Goal: Transaction & Acquisition: Purchase product/service

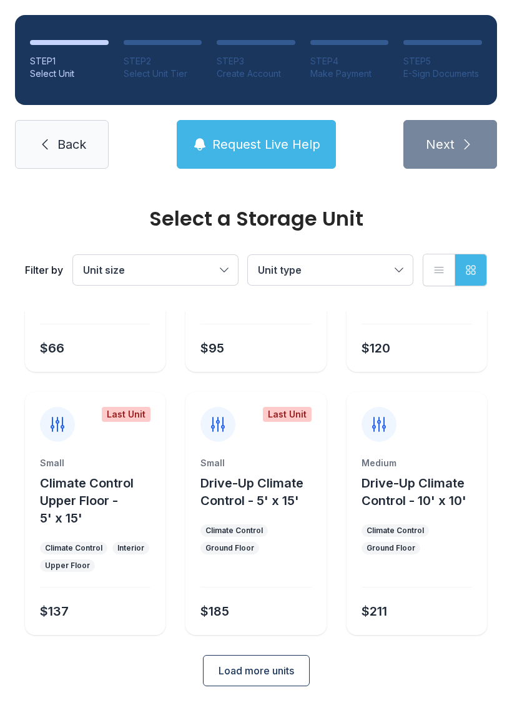
scroll to position [184, 0]
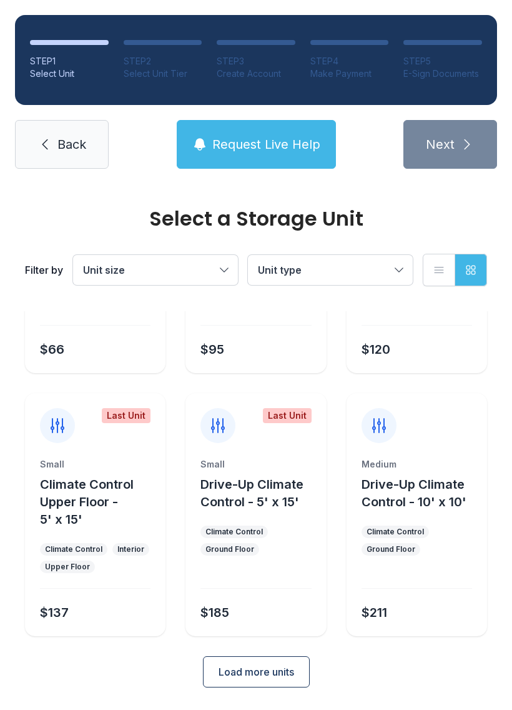
click at [227, 675] on span "Load more units" at bounding box center [257, 671] width 76 height 15
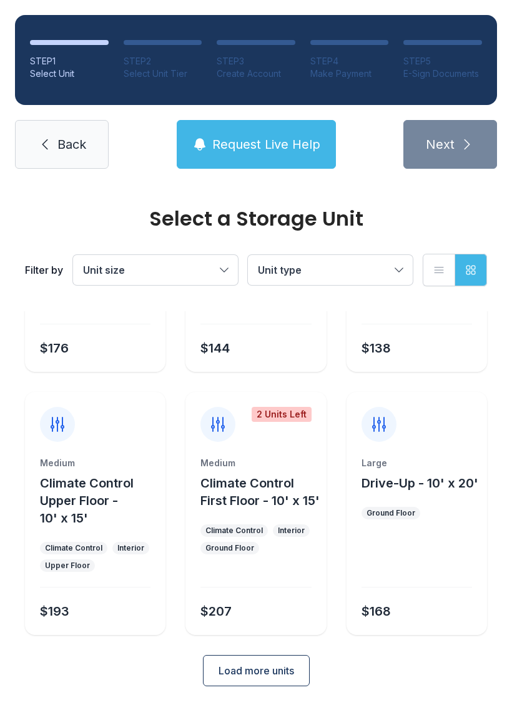
scroll to position [710, 0]
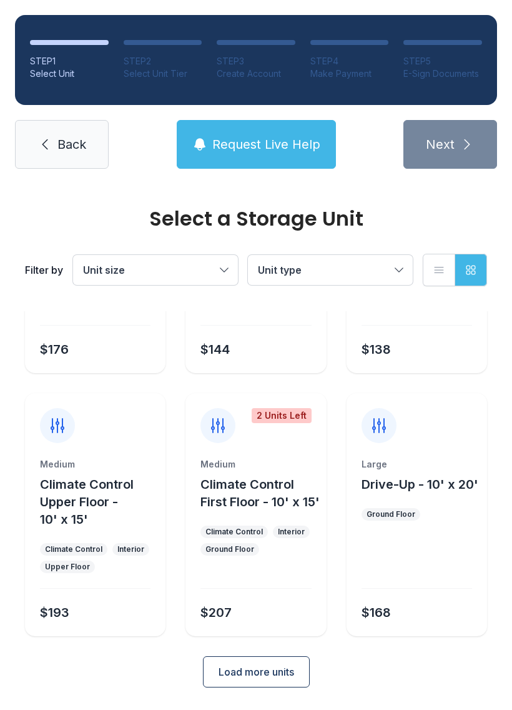
click at [227, 685] on button "Load more units" at bounding box center [256, 671] width 107 height 31
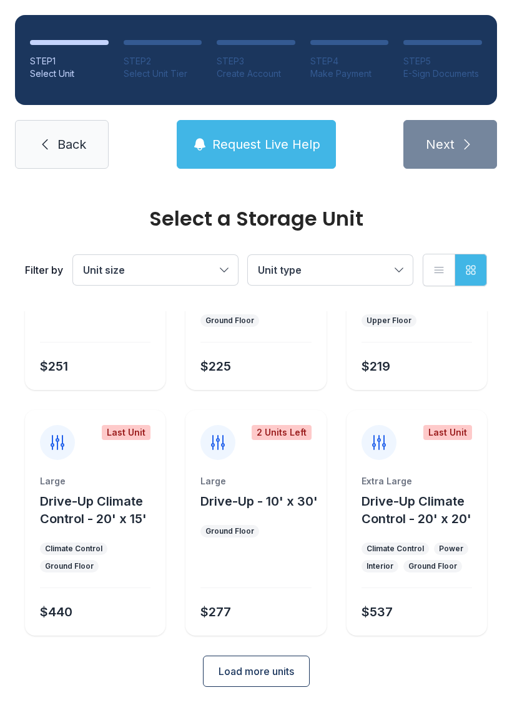
scroll to position [1218, 0]
click at [275, 681] on button "Load more units" at bounding box center [256, 671] width 107 height 31
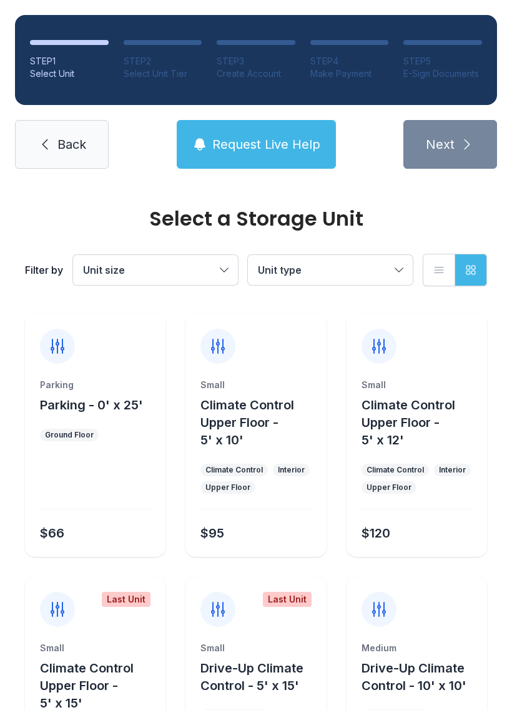
scroll to position [0, 0]
click at [386, 271] on span "Unit type" at bounding box center [324, 269] width 132 height 15
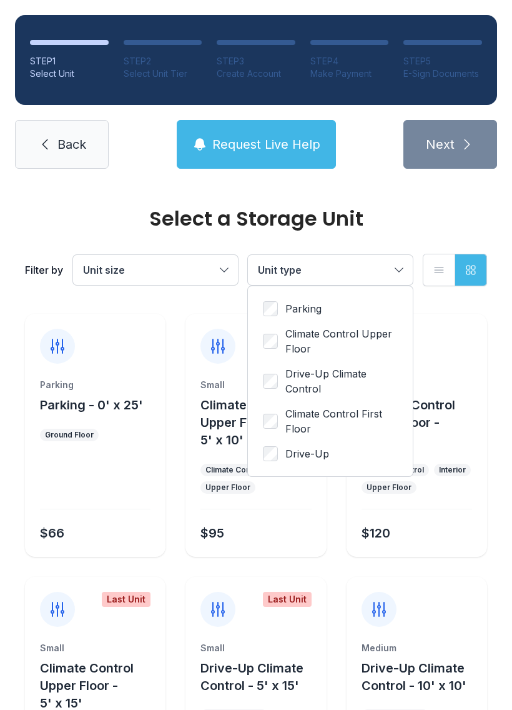
click at [315, 455] on span "Drive-Up" at bounding box center [307, 453] width 44 height 15
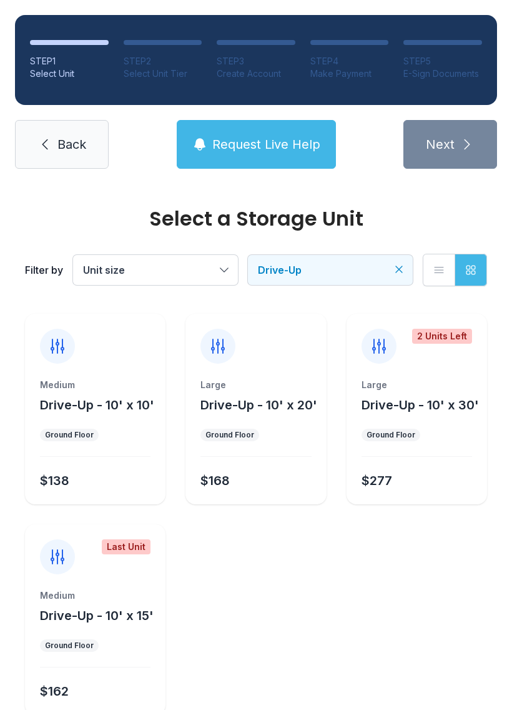
click at [338, 278] on button "Drive-Up" at bounding box center [330, 270] width 165 height 30
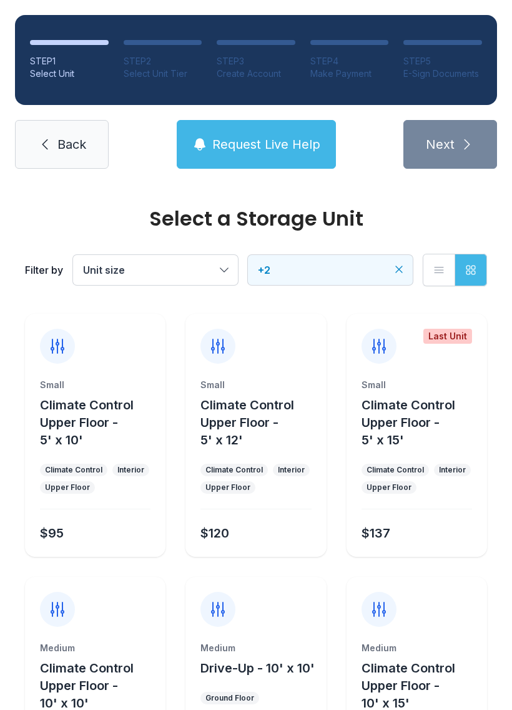
click at [84, 146] on span "Back" at bounding box center [71, 144] width 29 height 17
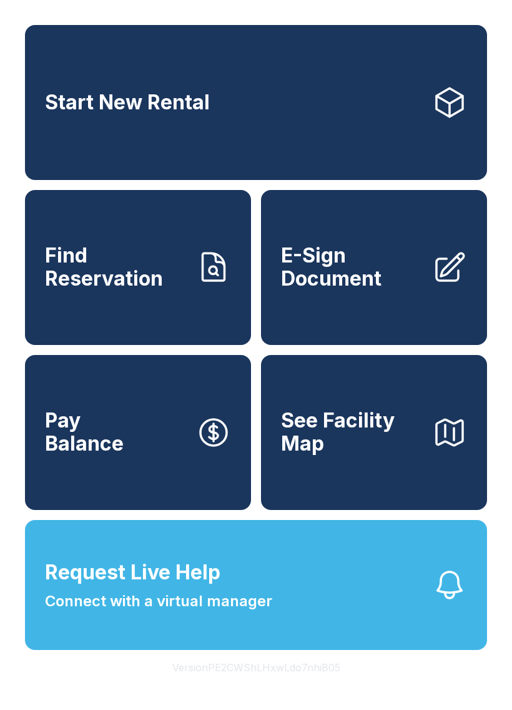
click at [349, 109] on link "Start New Rental" at bounding box center [256, 102] width 462 height 155
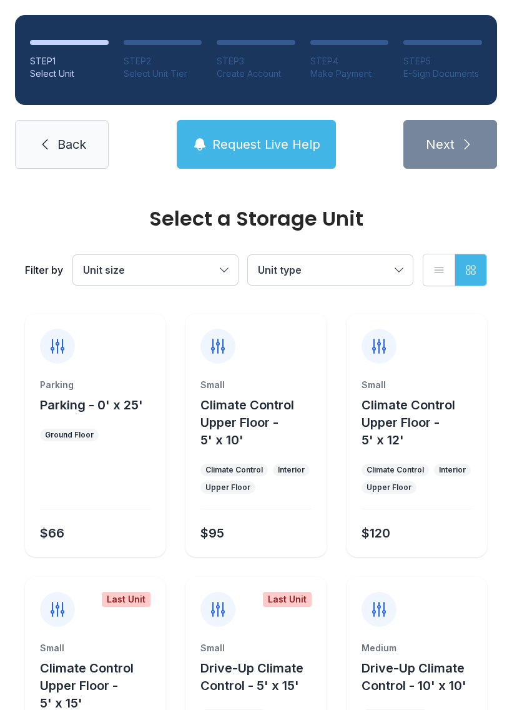
click at [283, 465] on div "Interior" at bounding box center [291, 470] width 27 height 10
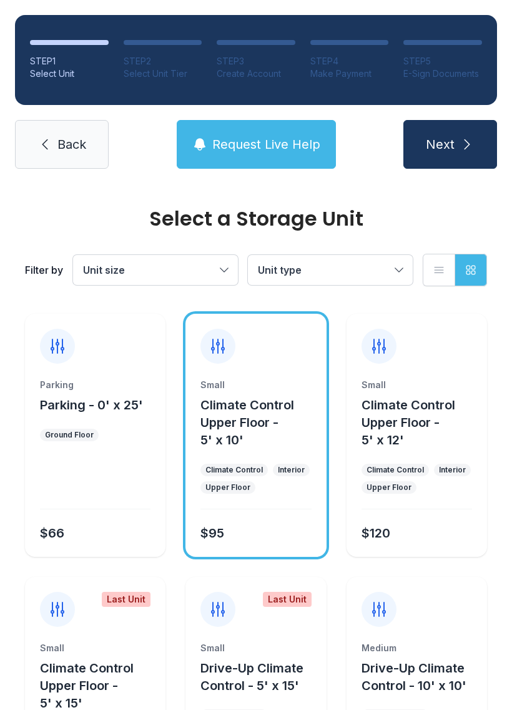
click at [478, 144] on button "Next" at bounding box center [451, 144] width 94 height 49
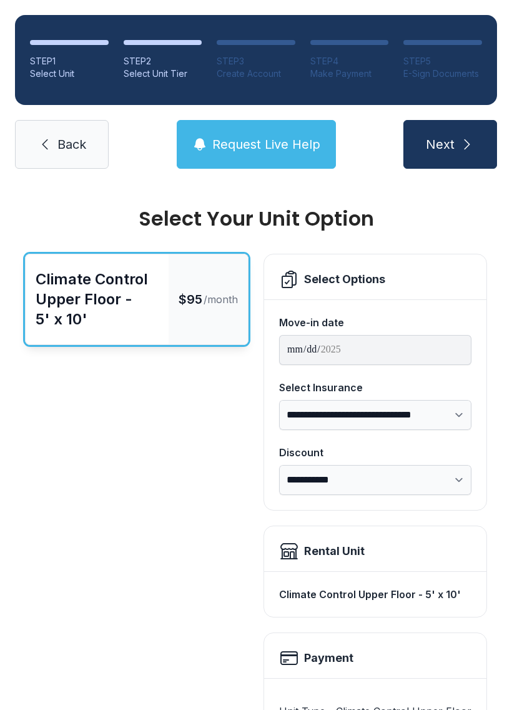
click at [80, 150] on span "Back" at bounding box center [71, 144] width 29 height 17
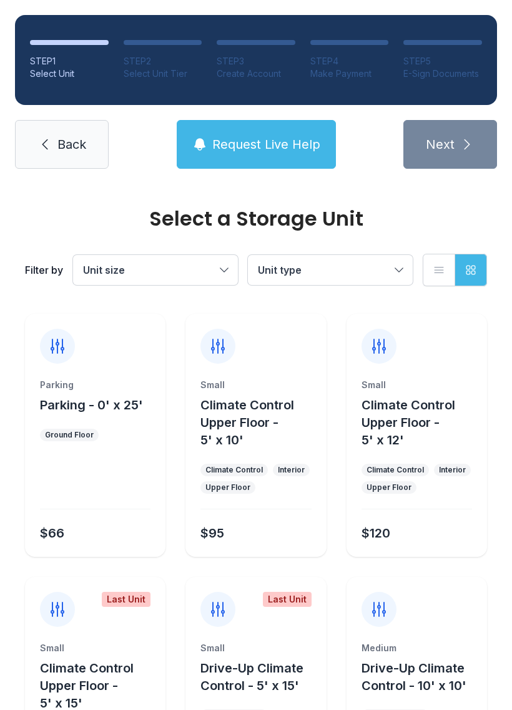
click at [239, 448] on button "Climate Control Upper Floor - 5' x 10'" at bounding box center [261, 422] width 121 height 52
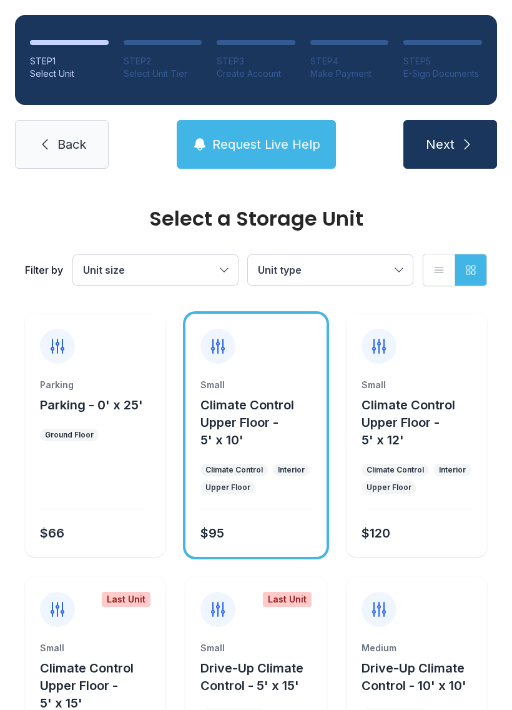
click at [476, 144] on button "Next" at bounding box center [451, 144] width 94 height 49
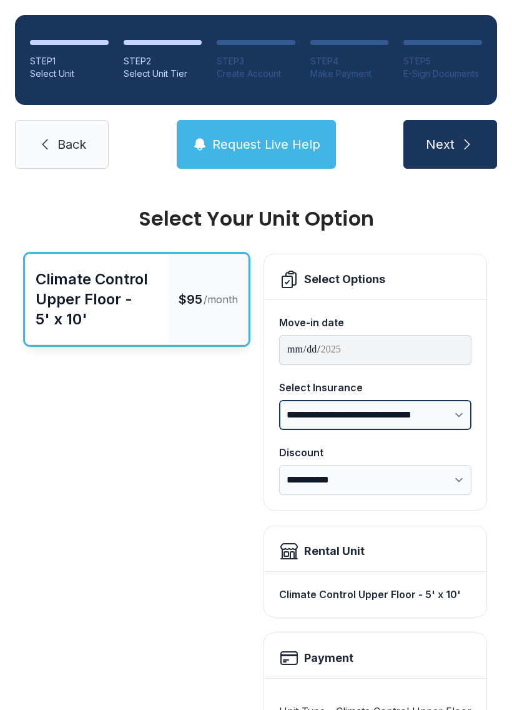
click at [455, 414] on select "**********" at bounding box center [375, 415] width 192 height 30
click at [64, 154] on link "Back" at bounding box center [62, 144] width 94 height 49
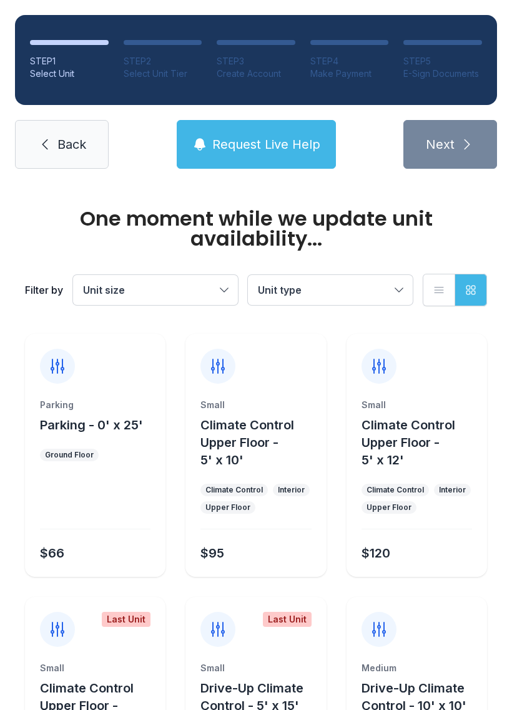
click at [36, 144] on link "Back" at bounding box center [62, 144] width 94 height 49
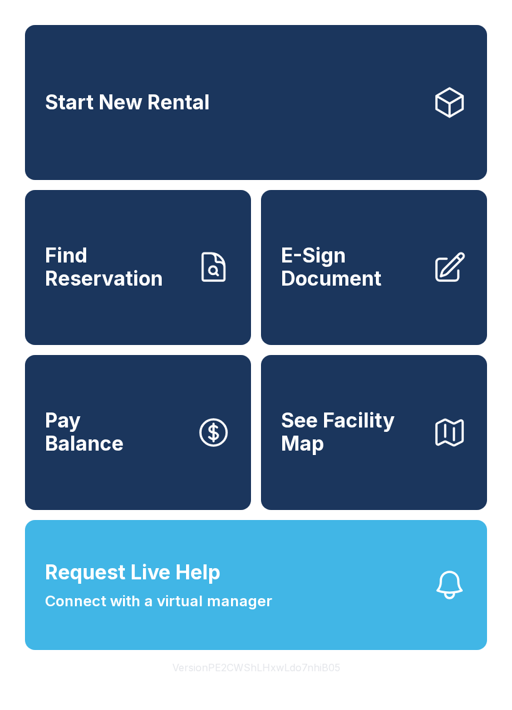
click at [357, 455] on span "See Facility Map" at bounding box center [351, 432] width 141 height 46
click at [415, 112] on link "Start New Rental" at bounding box center [256, 102] width 462 height 155
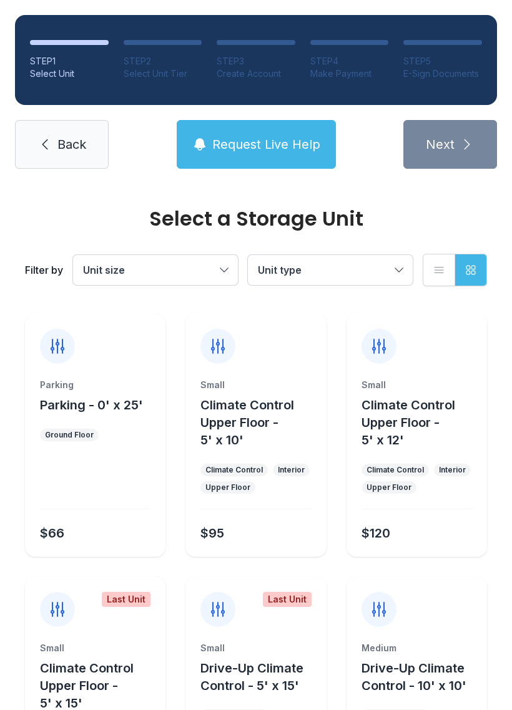
click at [202, 264] on span "Unit size" at bounding box center [149, 269] width 132 height 15
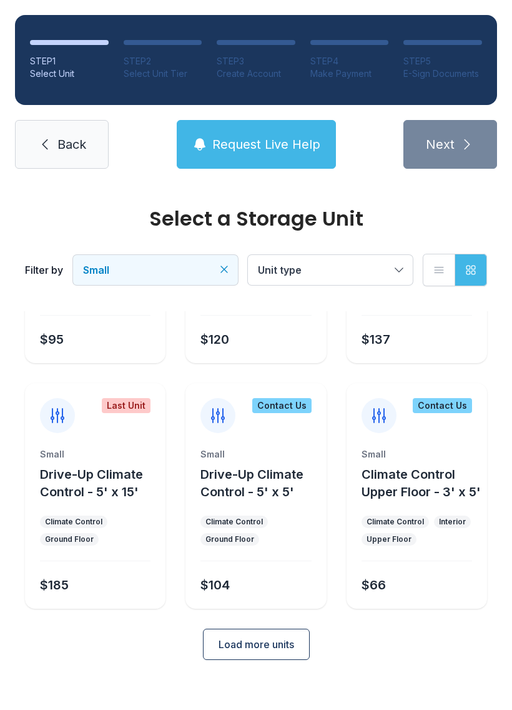
scroll to position [166, 0]
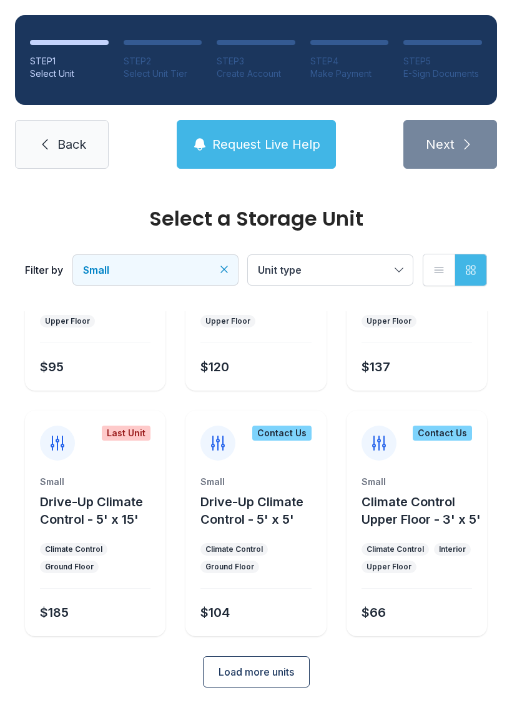
click at [160, 266] on span "Small" at bounding box center [149, 269] width 132 height 15
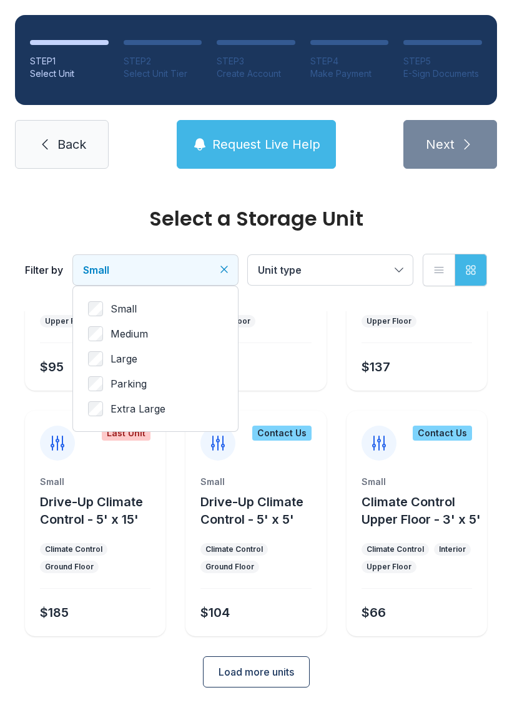
scroll to position [163, 0]
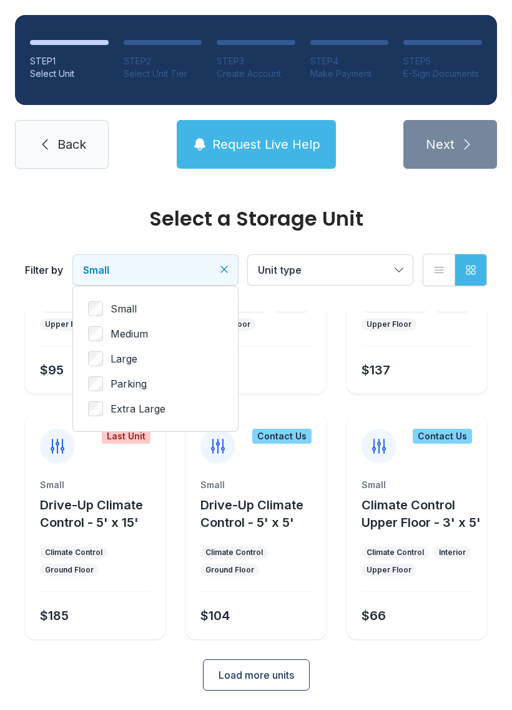
click at [143, 337] on span "Medium" at bounding box center [129, 333] width 37 height 15
click at [222, 269] on icon "Clear filters" at bounding box center [224, 269] width 12 height 12
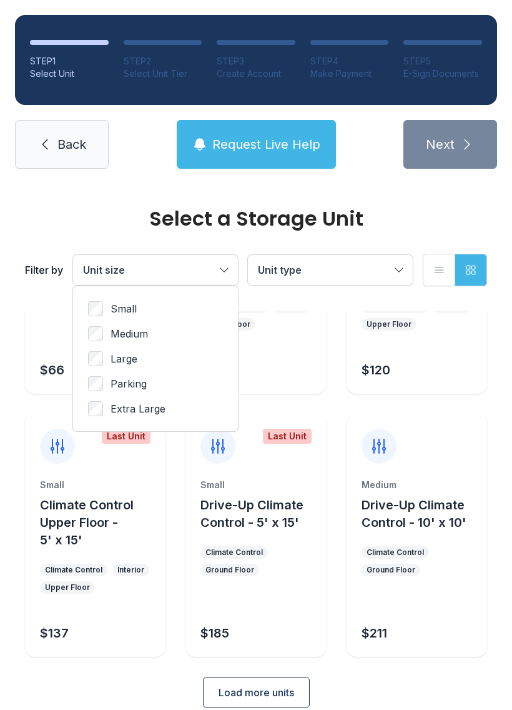
click at [197, 275] on span "Unit size" at bounding box center [149, 269] width 132 height 15
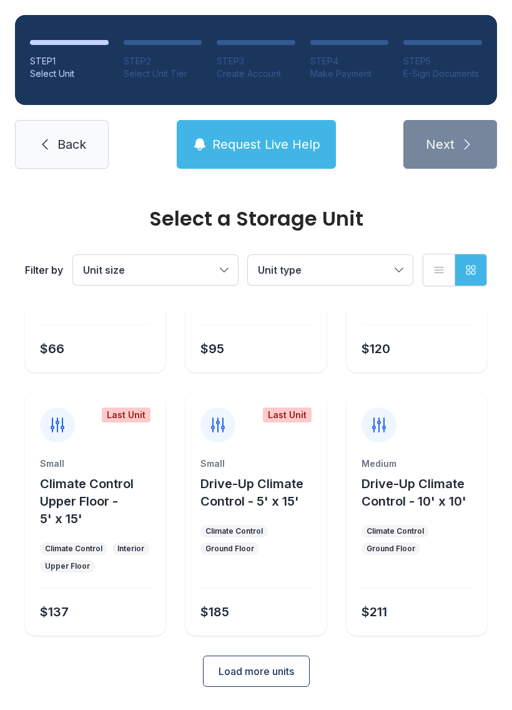
scroll to position [184, 0]
click at [442, 280] on button "List view" at bounding box center [439, 270] width 32 height 32
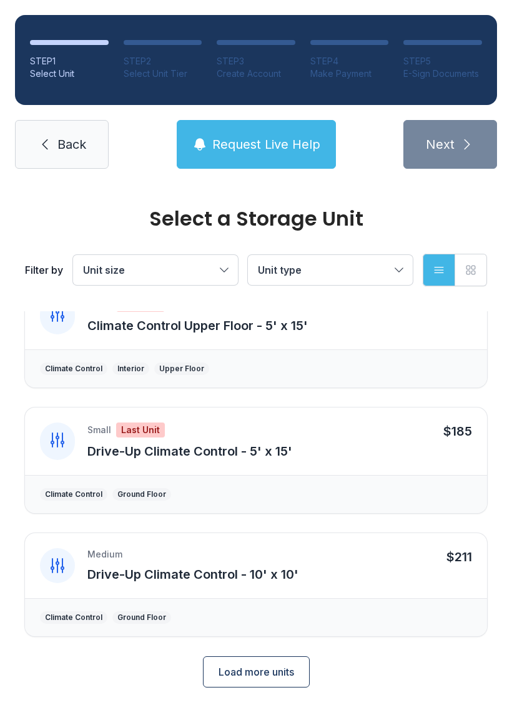
click at [486, 265] on button "Grid view" at bounding box center [471, 270] width 32 height 32
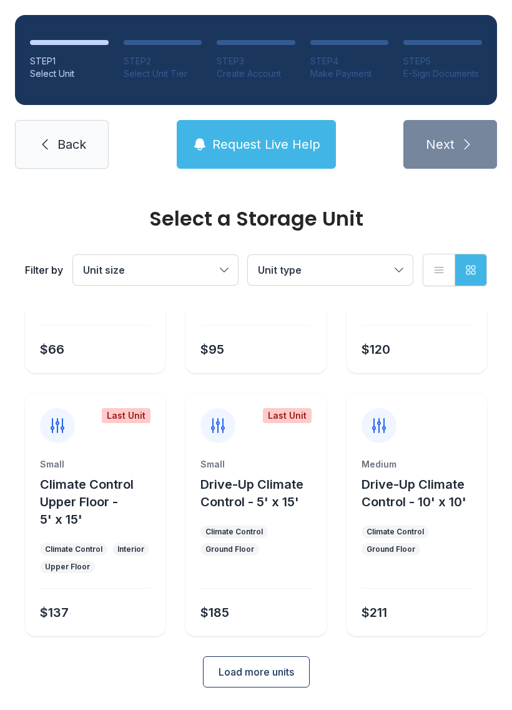
click at [270, 673] on span "Load more units" at bounding box center [257, 671] width 76 height 15
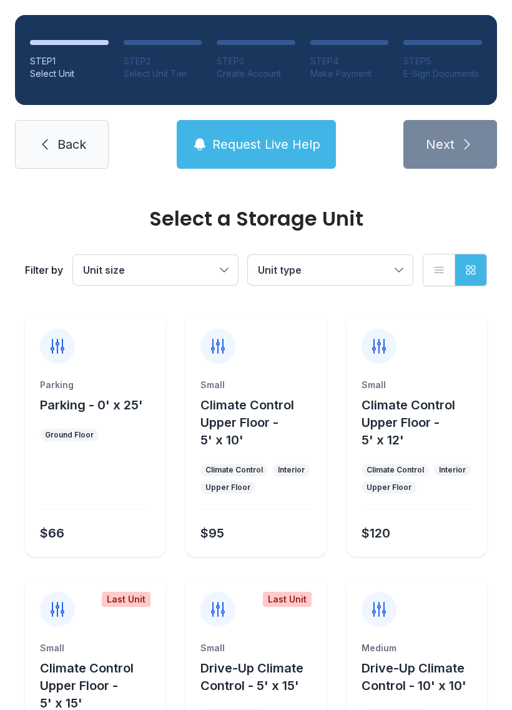
scroll to position [0, 0]
click at [226, 346] on icon at bounding box center [218, 346] width 20 height 20
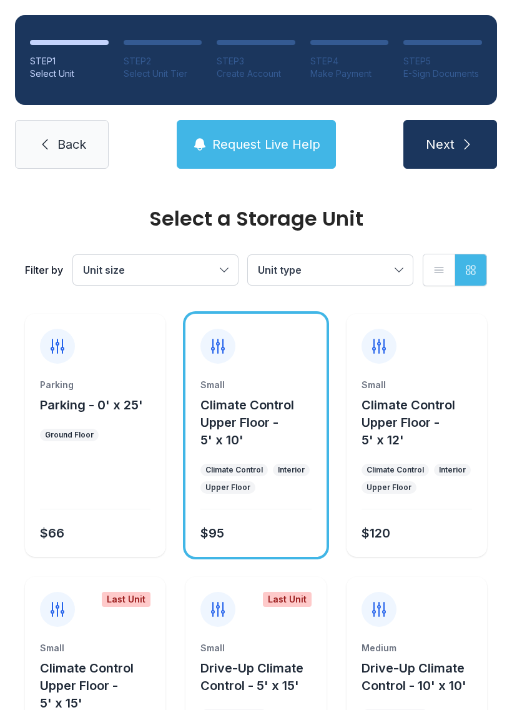
click at [163, 274] on span "Unit size" at bounding box center [149, 269] width 132 height 15
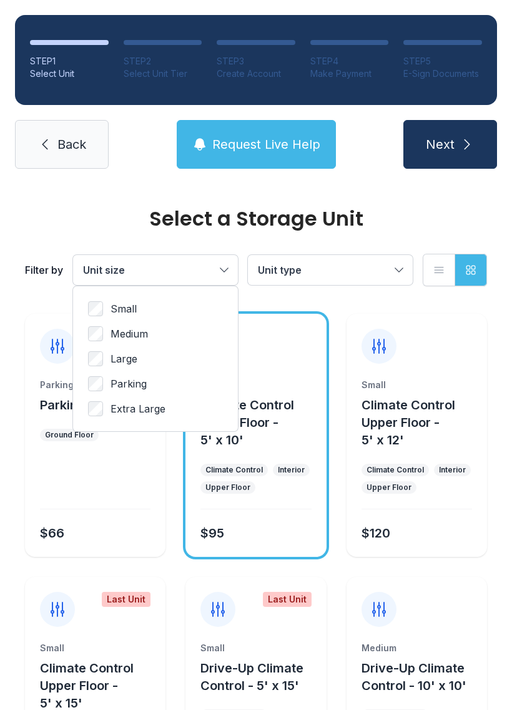
click at [141, 302] on label "Small" at bounding box center [155, 308] width 135 height 15
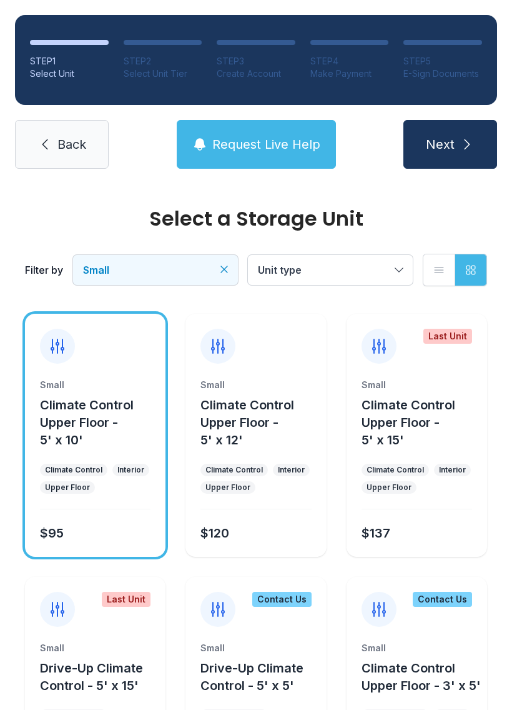
click at [67, 337] on div at bounding box center [57, 346] width 35 height 35
click at [362, 265] on span "Unit type" at bounding box center [324, 269] width 132 height 15
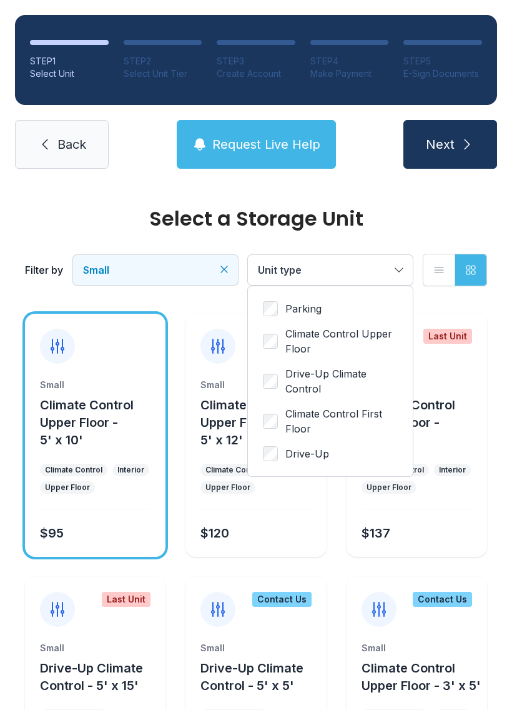
click at [336, 419] on span "Climate Control First Floor" at bounding box center [341, 421] width 112 height 30
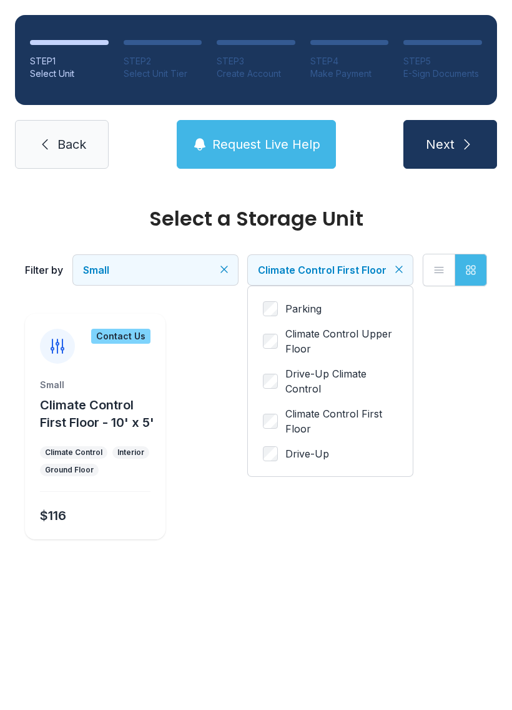
click at [460, 136] on button "Next" at bounding box center [451, 144] width 94 height 49
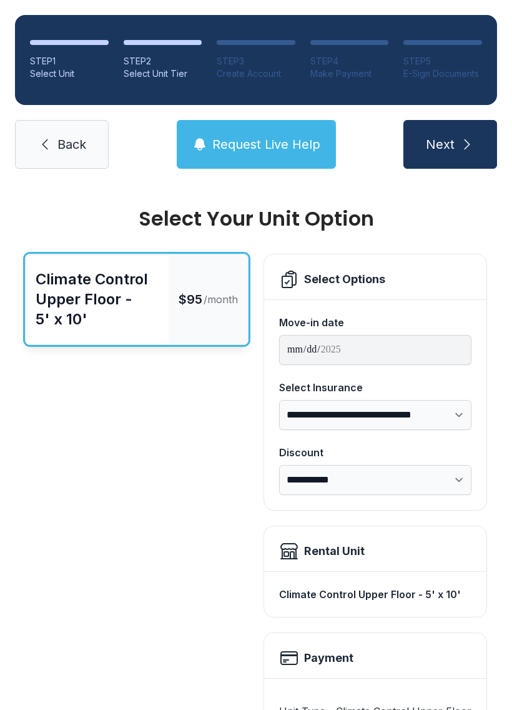
click at [61, 142] on span "Back" at bounding box center [71, 144] width 29 height 17
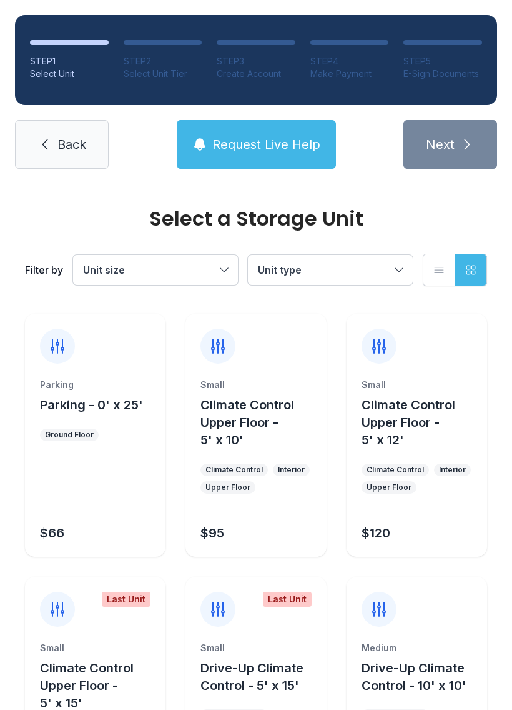
click at [171, 269] on span "Unit size" at bounding box center [149, 269] width 132 height 15
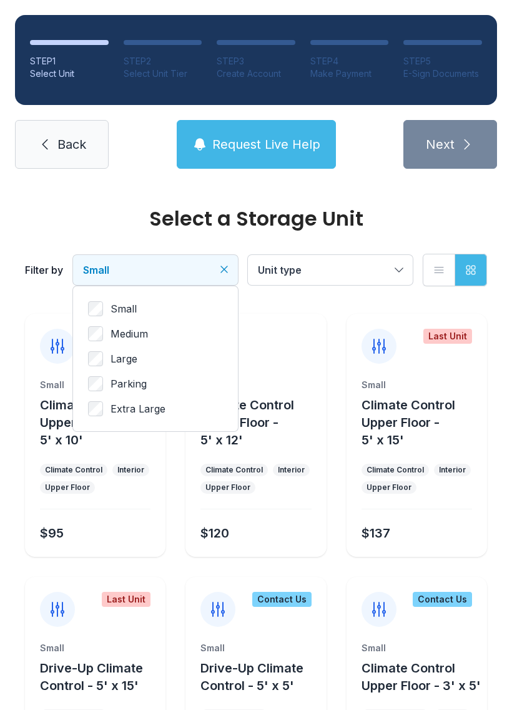
click at [364, 270] on span "Unit type" at bounding box center [324, 269] width 132 height 15
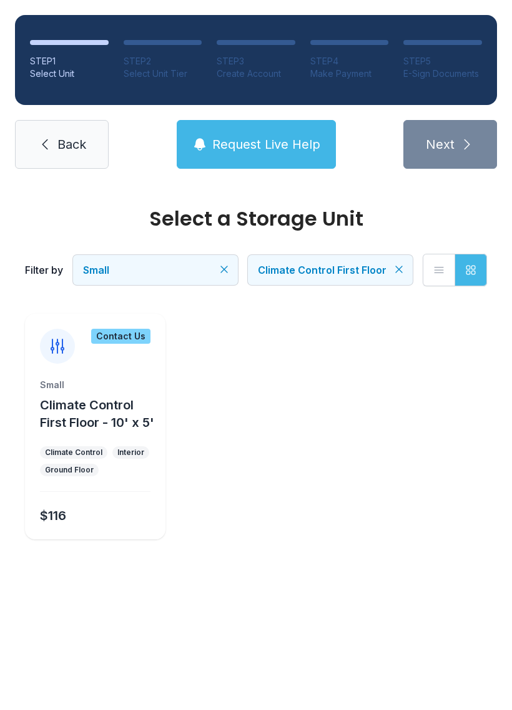
click at [483, 272] on button "Grid view" at bounding box center [471, 270] width 32 height 32
click at [437, 265] on icon "button" at bounding box center [439, 270] width 12 height 12
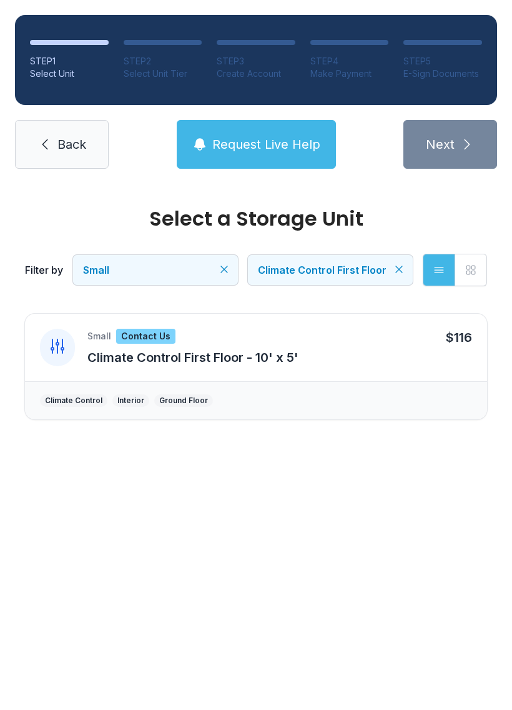
click at [79, 404] on div "Climate Control" at bounding box center [73, 400] width 57 height 10
click at [196, 407] on div "Climate Control Interior Ground Floor" at bounding box center [256, 400] width 462 height 38
click at [151, 330] on div "Contact Us" at bounding box center [145, 336] width 59 height 15
click at [453, 269] on button "List view" at bounding box center [439, 270] width 32 height 32
click at [434, 269] on icon "button" at bounding box center [439, 270] width 12 height 12
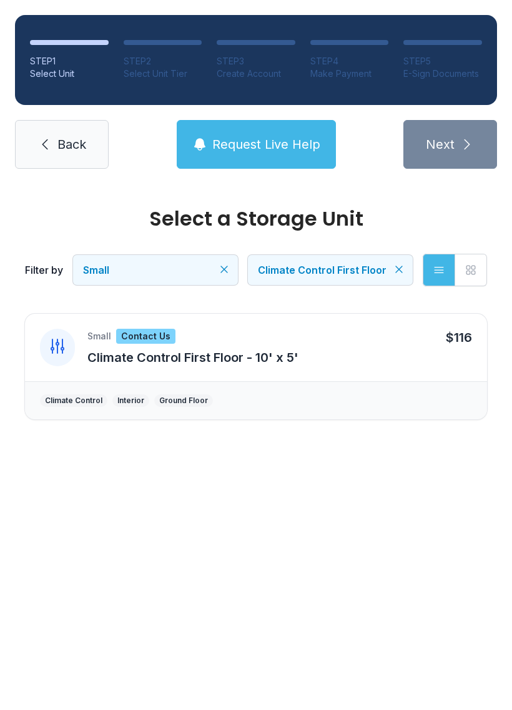
click at [470, 265] on icon "button" at bounding box center [471, 270] width 12 height 12
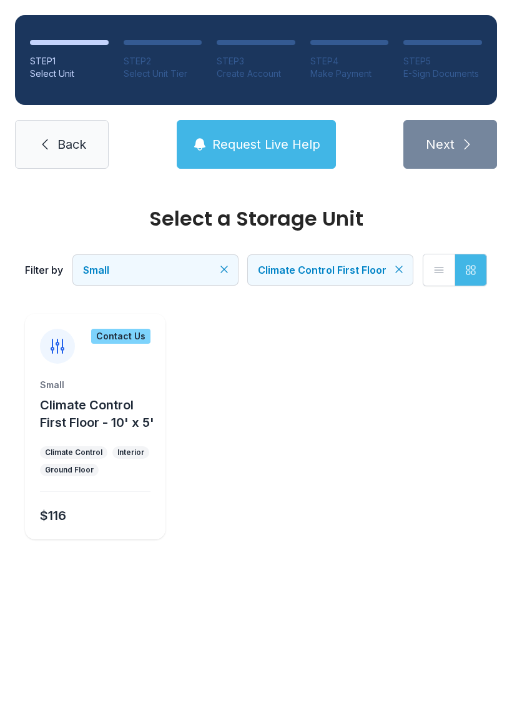
click at [432, 265] on button "List view" at bounding box center [439, 270] width 32 height 32
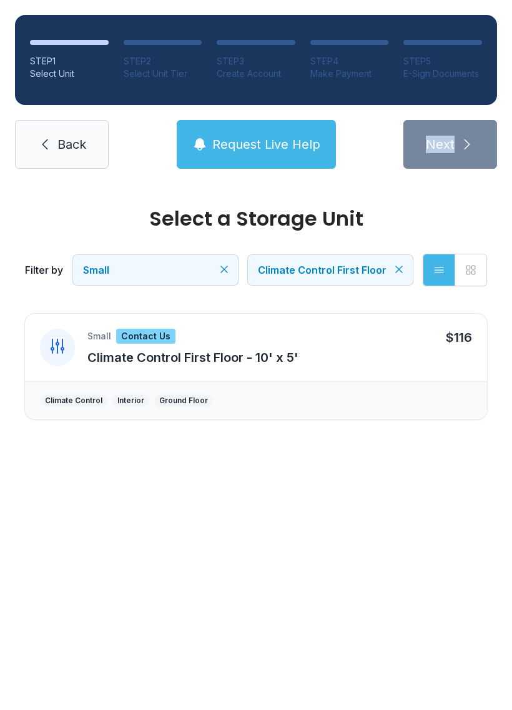
click at [294, 147] on span "Request Live Help" at bounding box center [266, 144] width 108 height 17
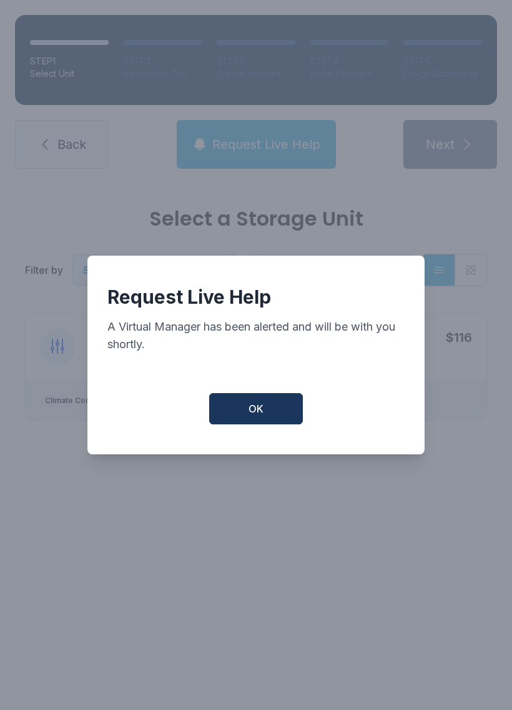
click at [280, 407] on button "OK" at bounding box center [256, 408] width 94 height 31
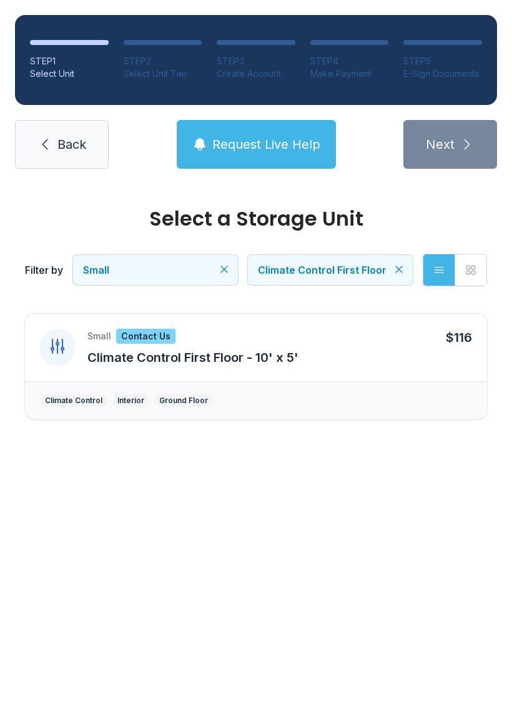
click at [59, 46] on li "STEP 1 Select Unit" at bounding box center [69, 60] width 79 height 40
click at [126, 330] on div "Contact Us" at bounding box center [145, 336] width 59 height 15
click at [60, 145] on span "Back" at bounding box center [71, 144] width 29 height 17
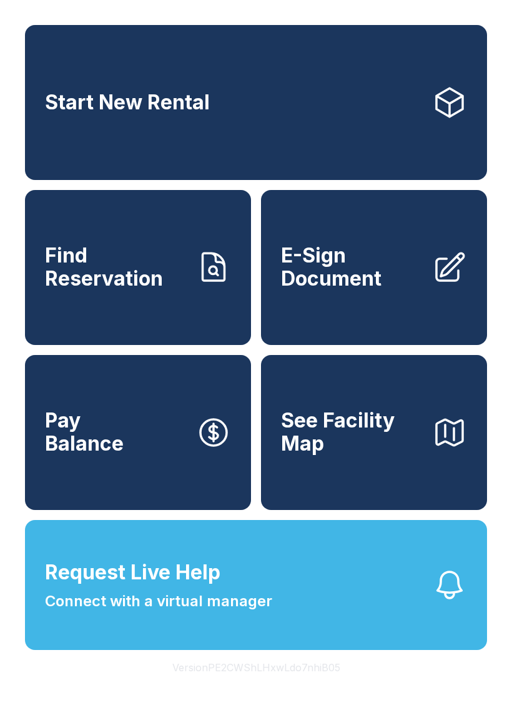
click at [264, 124] on link "Start New Rental" at bounding box center [256, 102] width 462 height 155
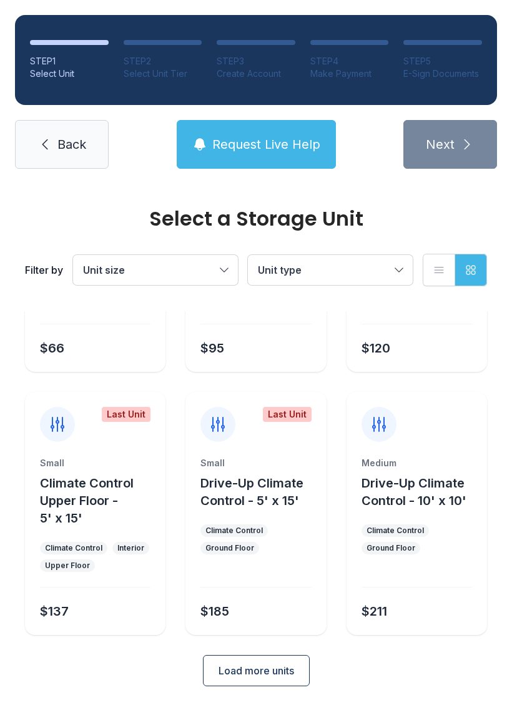
scroll to position [184, 0]
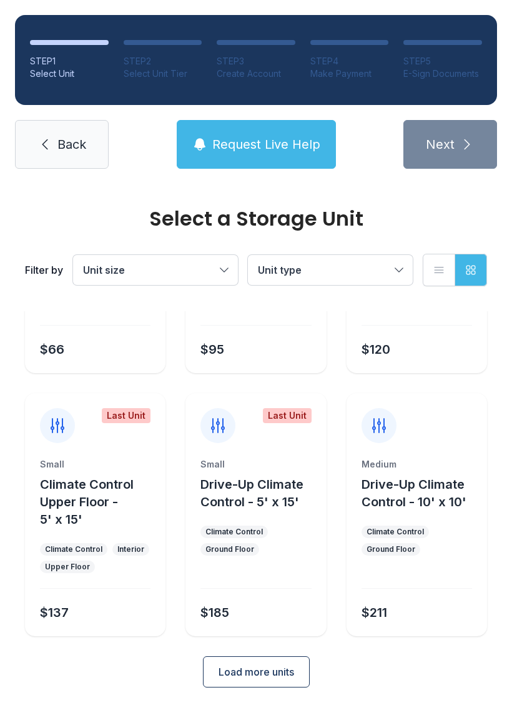
click at [265, 669] on span "Load more units" at bounding box center [257, 671] width 76 height 15
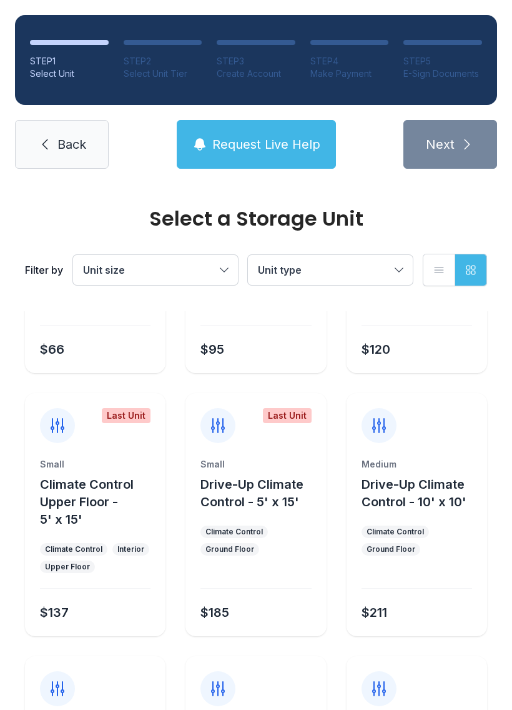
click at [196, 274] on span "Unit size" at bounding box center [149, 269] width 132 height 15
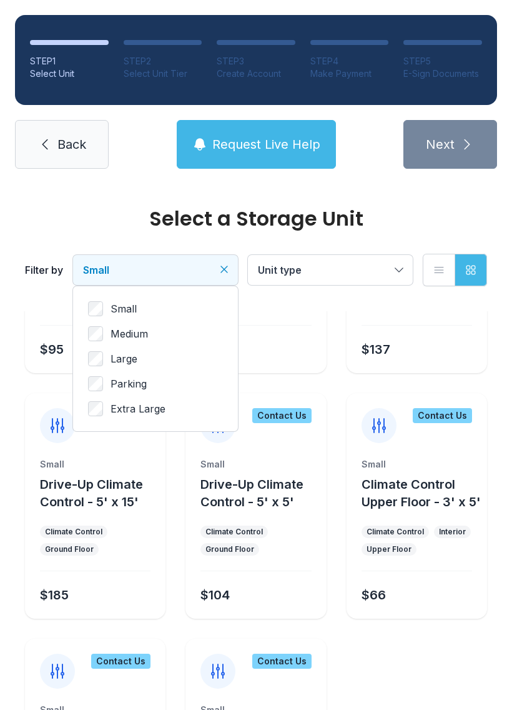
click at [374, 265] on span "Unit type" at bounding box center [324, 269] width 132 height 15
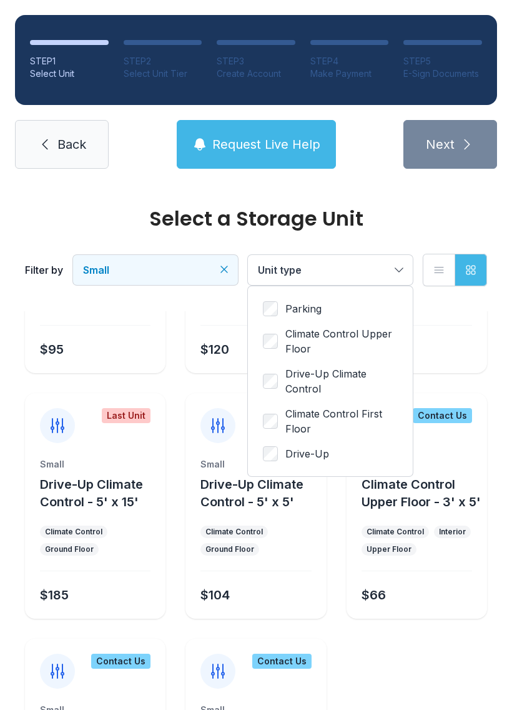
scroll to position [0, 0]
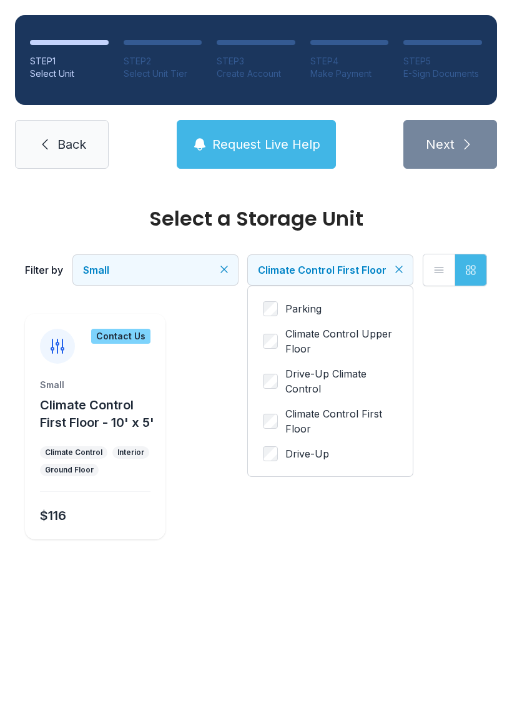
click at [437, 271] on icon "button" at bounding box center [439, 270] width 12 height 12
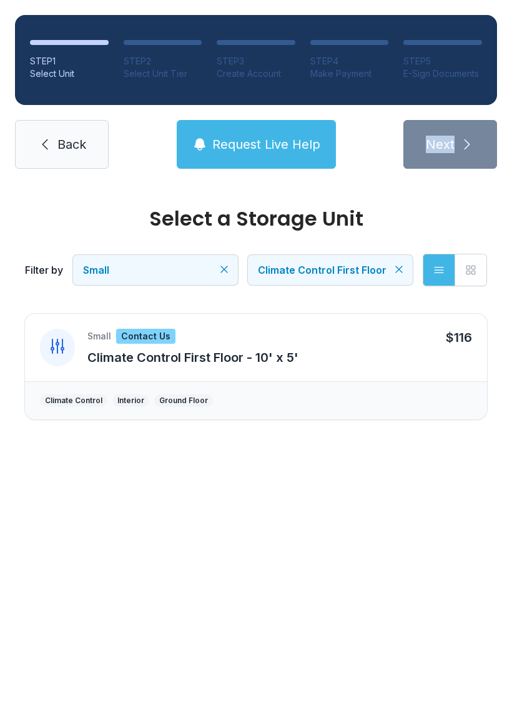
click at [276, 152] on span "Request Live Help" at bounding box center [266, 144] width 108 height 17
click at [277, 125] on button "Request Live Help" at bounding box center [256, 144] width 159 height 49
click at [239, 132] on button "Request Live Help" at bounding box center [256, 144] width 159 height 49
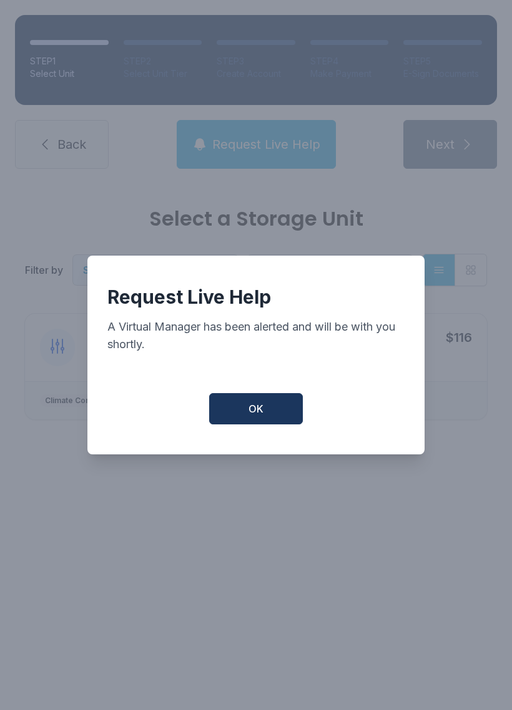
click at [265, 417] on button "OK" at bounding box center [256, 408] width 94 height 31
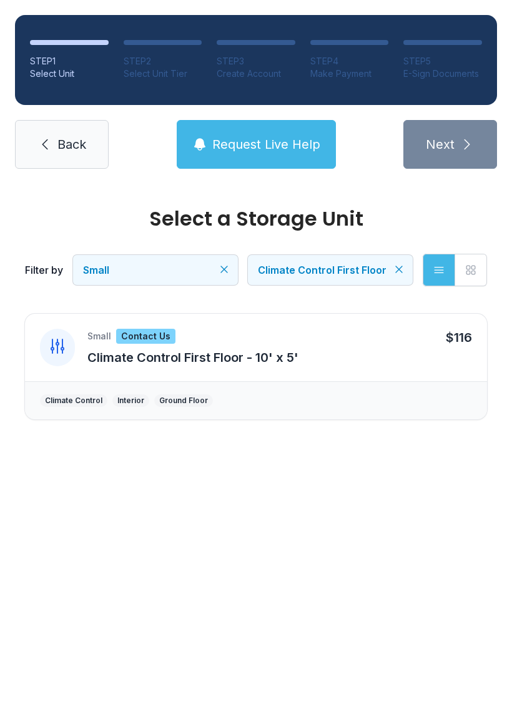
click at [270, 129] on button "Request Live Help" at bounding box center [256, 144] width 159 height 49
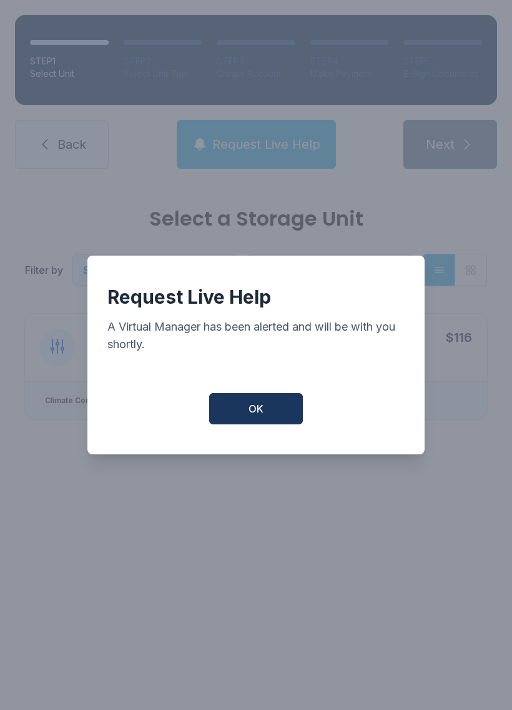
click at [259, 416] on span "OK" at bounding box center [256, 408] width 15 height 15
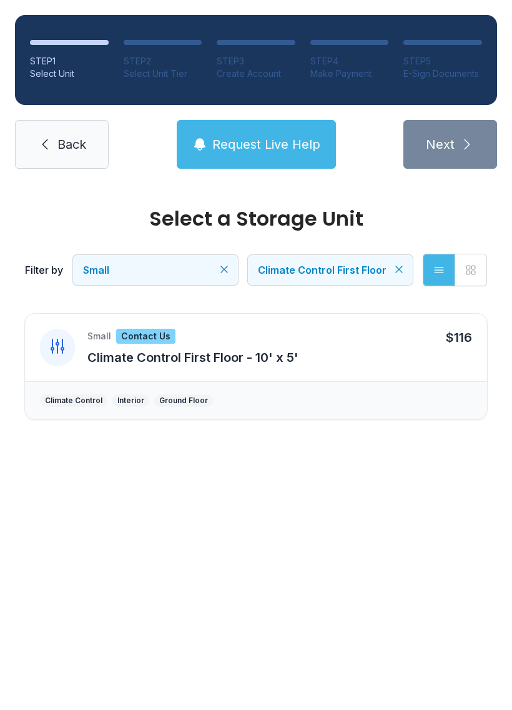
click at [287, 136] on span "Request Live Help" at bounding box center [266, 144] width 108 height 17
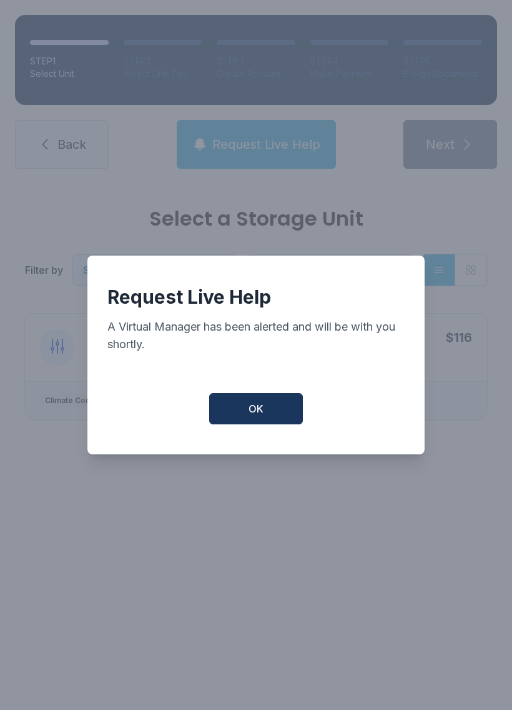
click at [264, 408] on button "OK" at bounding box center [256, 408] width 94 height 31
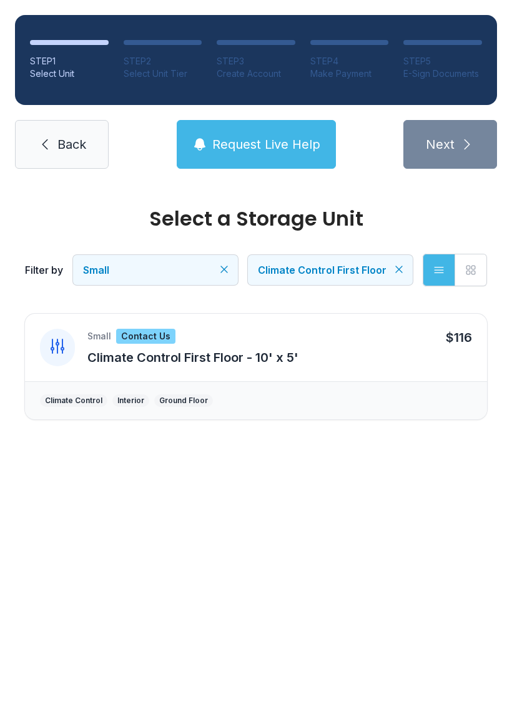
click at [269, 136] on span "Request Live Help" at bounding box center [266, 144] width 108 height 17
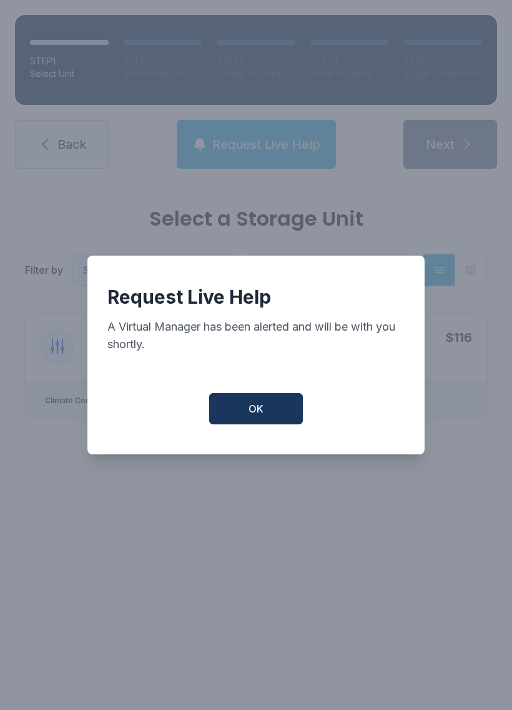
click at [261, 416] on span "OK" at bounding box center [256, 408] width 15 height 15
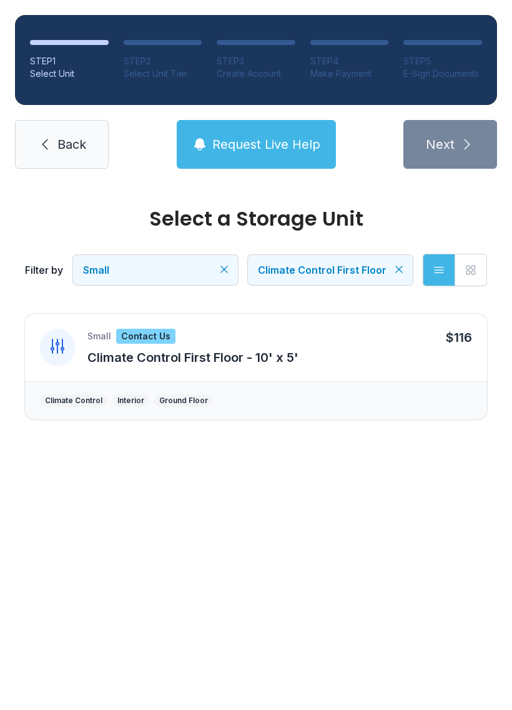
click at [68, 40] on div at bounding box center [69, 42] width 79 height 5
click at [64, 129] on link "Back" at bounding box center [62, 144] width 94 height 49
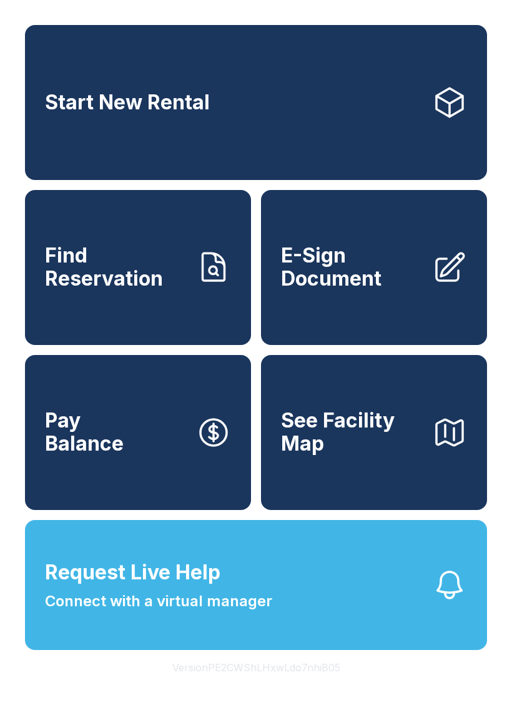
click at [250, 611] on span "Request Live Help Connect with a virtual manager" at bounding box center [158, 584] width 227 height 55
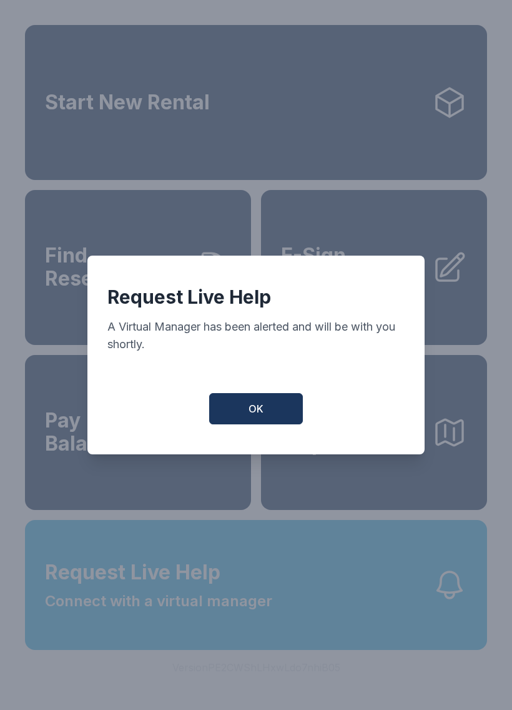
click at [275, 422] on button "OK" at bounding box center [256, 408] width 94 height 31
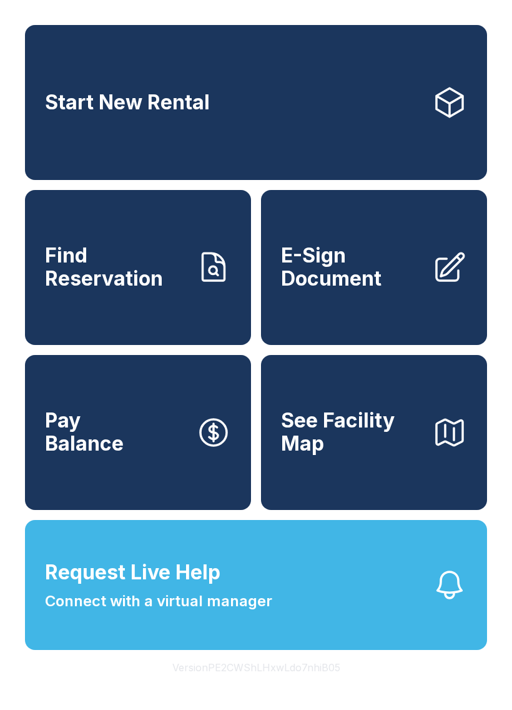
click at [274, 421] on button "OK" at bounding box center [256, 406] width 89 height 30
click at [258, 423] on div "Start New Rental Find Reservation E-Sign Document Pay Balance See Facility Map" at bounding box center [256, 267] width 462 height 485
click at [316, 84] on link "Start New Rental" at bounding box center [256, 102] width 462 height 155
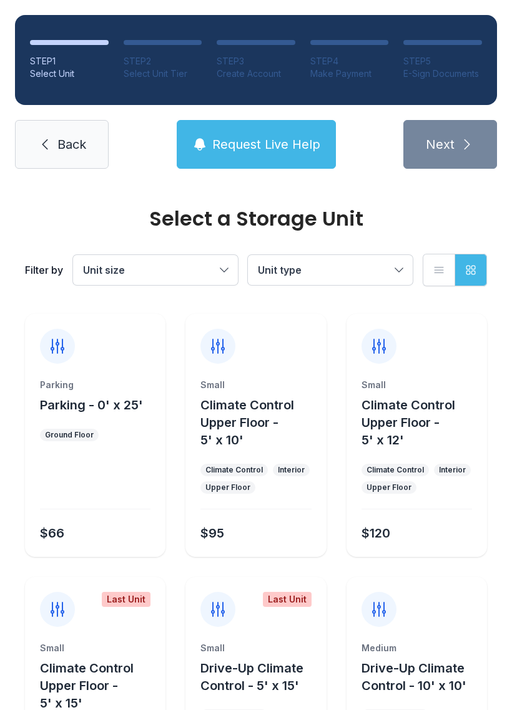
click at [250, 360] on div at bounding box center [256, 339] width 141 height 50
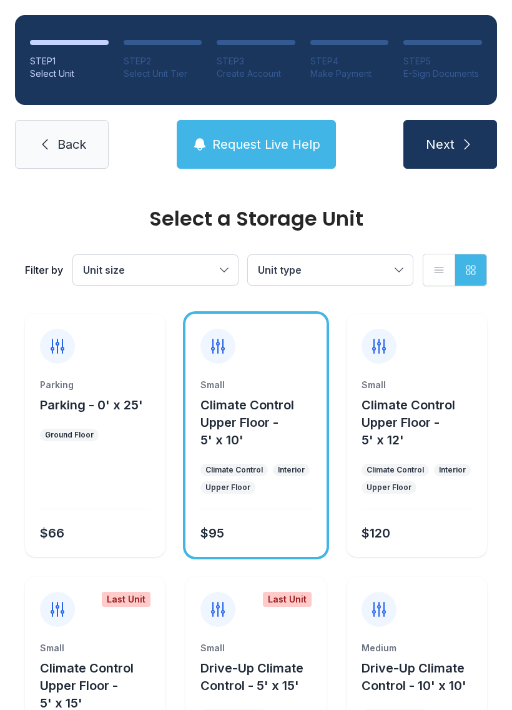
click at [223, 257] on button "Unit size" at bounding box center [155, 270] width 165 height 30
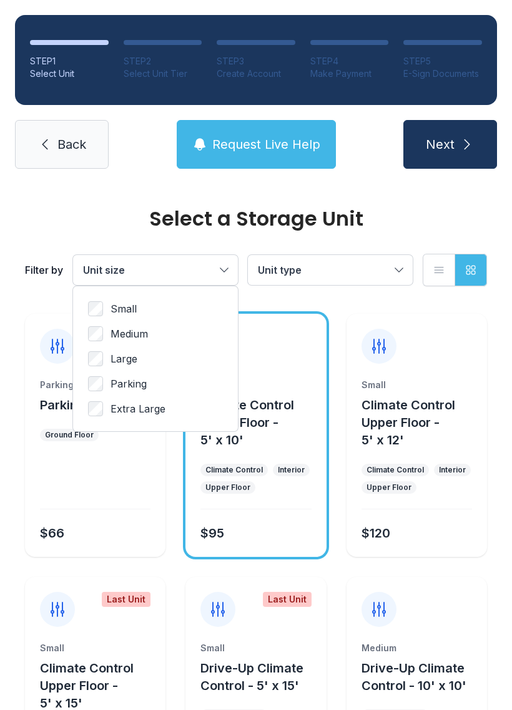
click at [115, 302] on span "Small" at bounding box center [124, 308] width 26 height 15
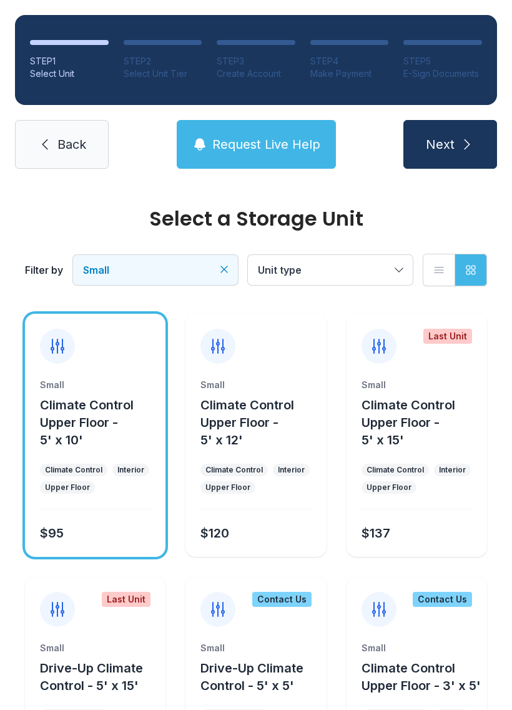
click at [61, 350] on icon at bounding box center [57, 346] width 12 height 14
click at [80, 437] on span "Climate Control Upper Floor - 5' x 10'" at bounding box center [87, 422] width 94 height 50
click at [399, 259] on button "Unit type" at bounding box center [330, 270] width 165 height 30
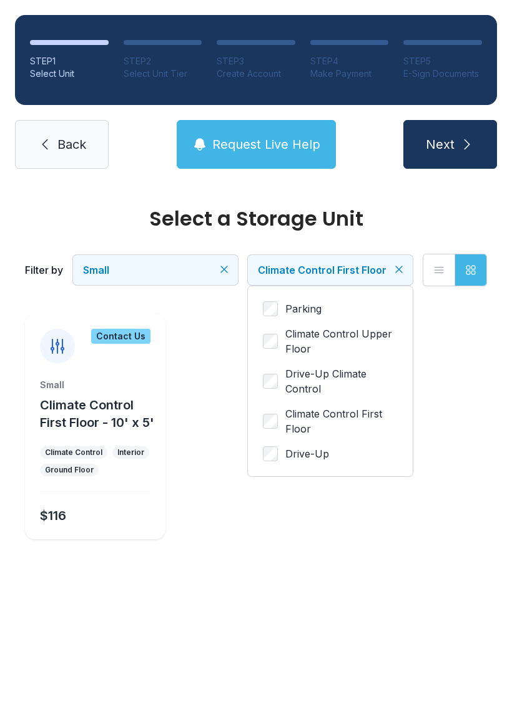
click at [440, 144] on span "Next" at bounding box center [440, 144] width 29 height 17
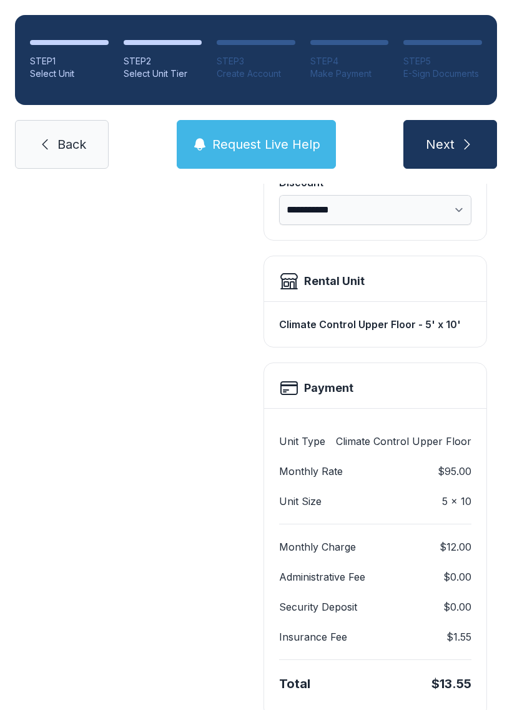
scroll to position [263, 0]
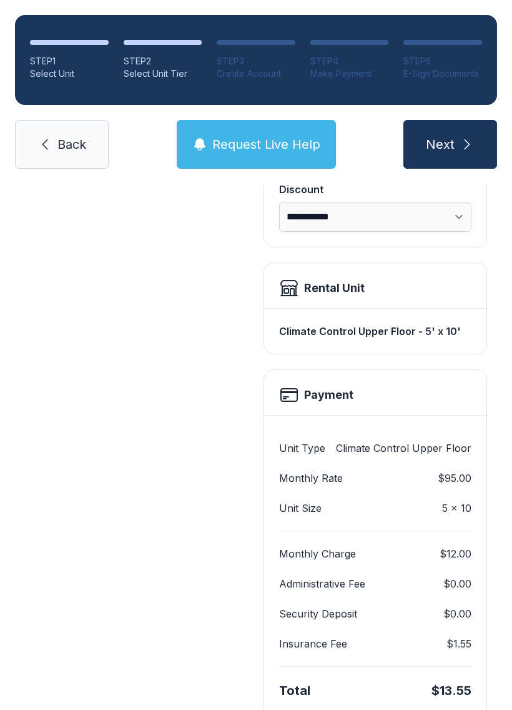
click at [297, 291] on icon at bounding box center [289, 288] width 20 height 20
click at [424, 326] on div "Climate Control Upper Floor - 5' x 10'" at bounding box center [375, 331] width 192 height 25
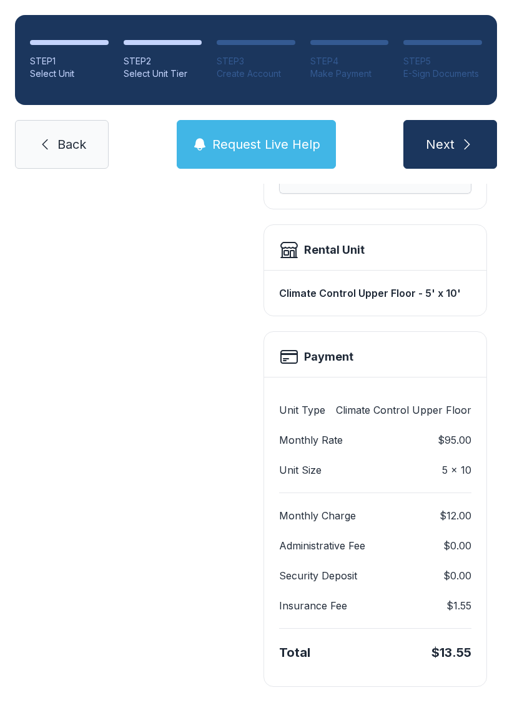
scroll to position [300, 0]
click at [312, 346] on div "Payment" at bounding box center [375, 354] width 222 height 45
click at [335, 344] on div "Payment" at bounding box center [375, 354] width 222 height 45
click at [328, 353] on h2 "Payment" at bounding box center [328, 357] width 49 height 17
click at [453, 139] on span "Next" at bounding box center [440, 144] width 29 height 17
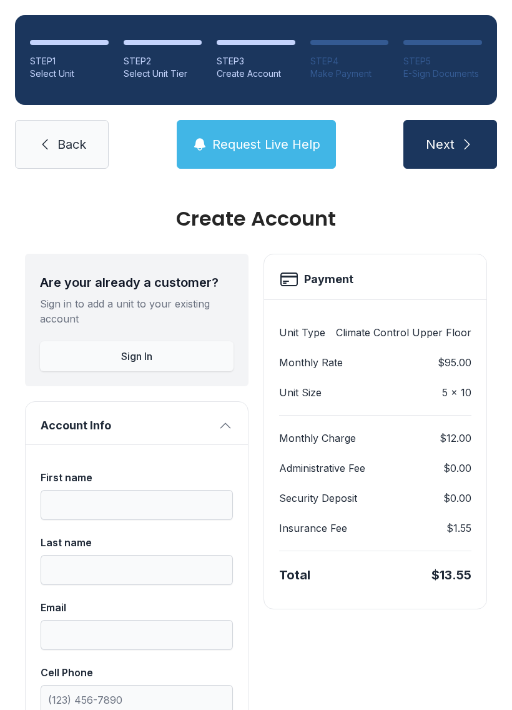
click at [157, 54] on li "STEP 2 Select Unit Tier" at bounding box center [163, 60] width 79 height 40
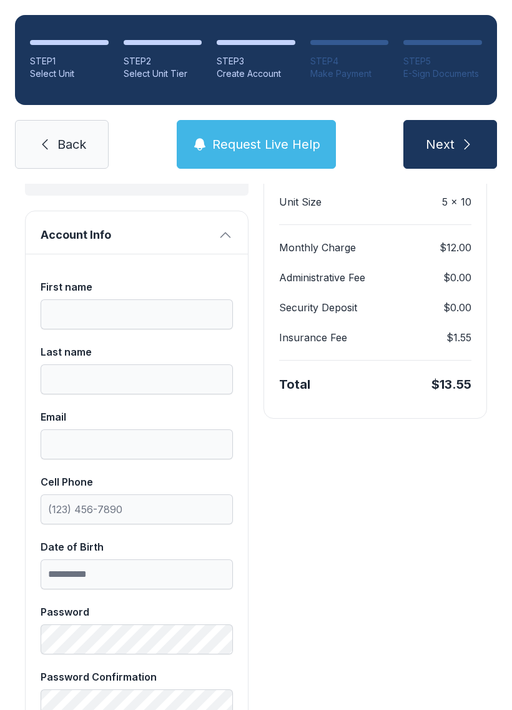
scroll to position [191, 0]
click at [114, 307] on input "First name" at bounding box center [137, 314] width 192 height 30
type input "******"
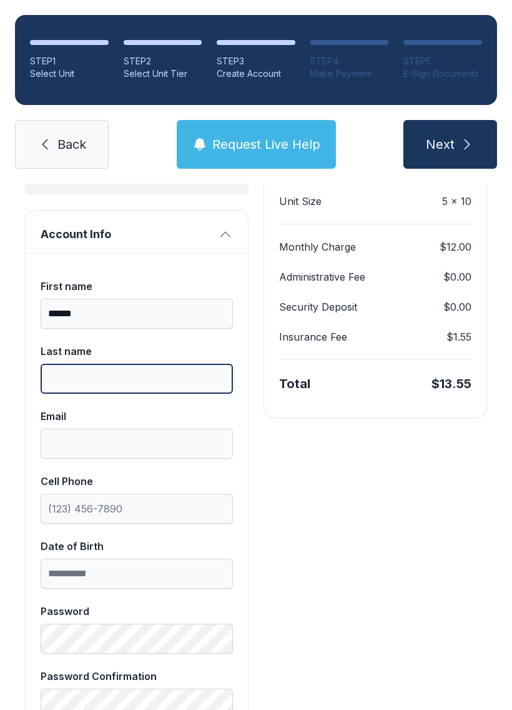
click at [120, 380] on input "Last name" at bounding box center [137, 379] width 192 height 30
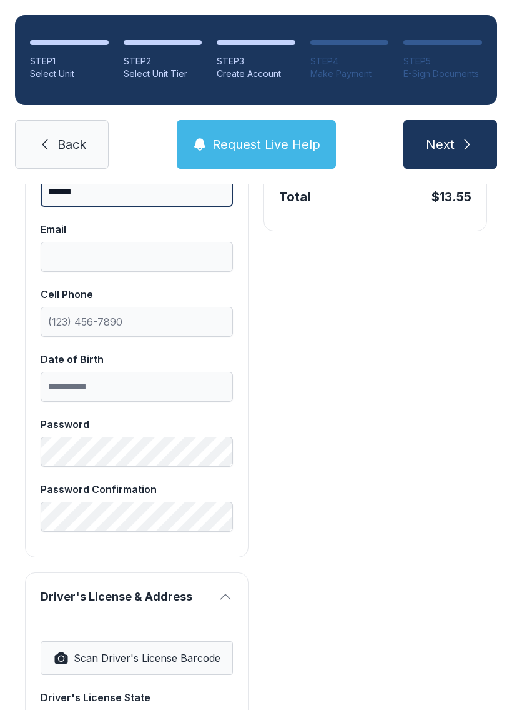
scroll to position [369, 0]
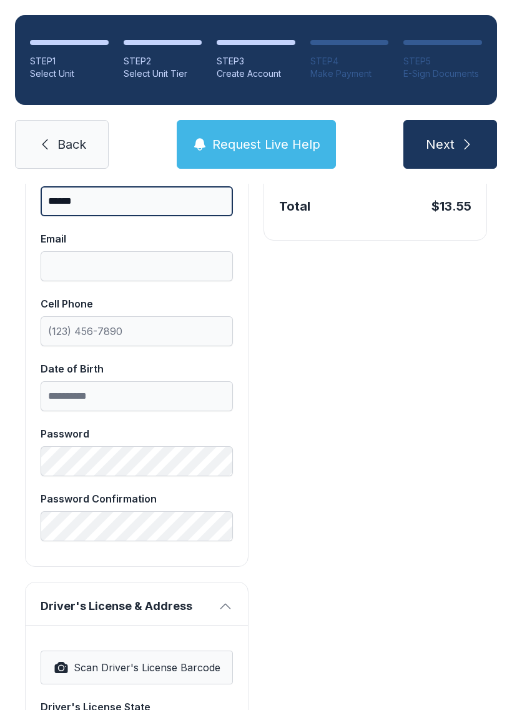
type input "******"
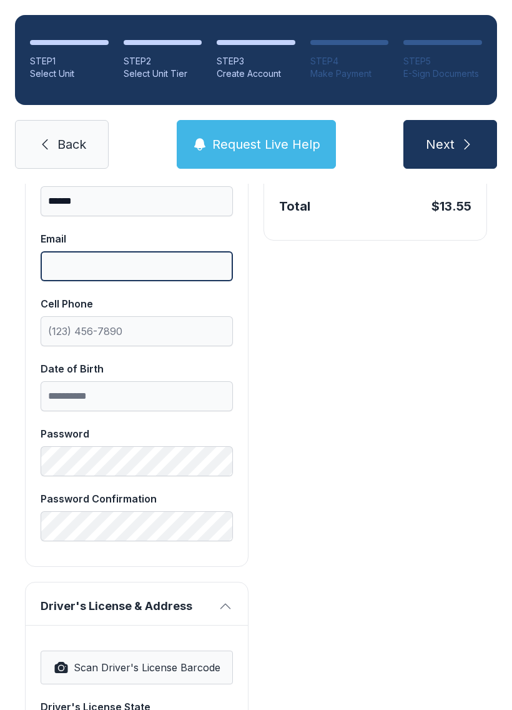
click at [126, 257] on input "Email" at bounding box center [137, 266] width 192 height 30
type input "**********"
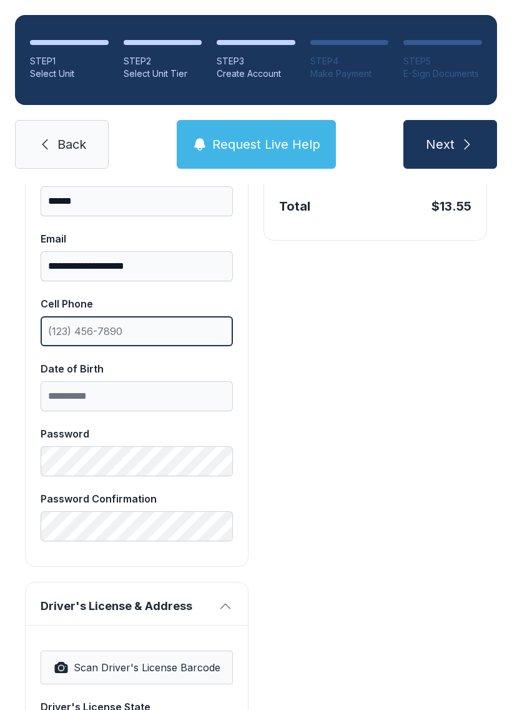
click at [130, 327] on input "Cell Phone" at bounding box center [137, 331] width 192 height 30
type input "[PHONE_NUMBER]"
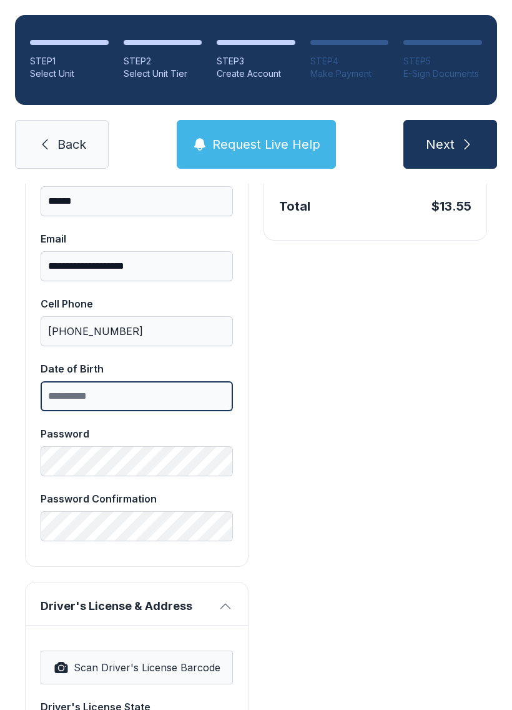
click at [131, 397] on input "Date of Birth" at bounding box center [137, 396] width 192 height 30
type input "**********"
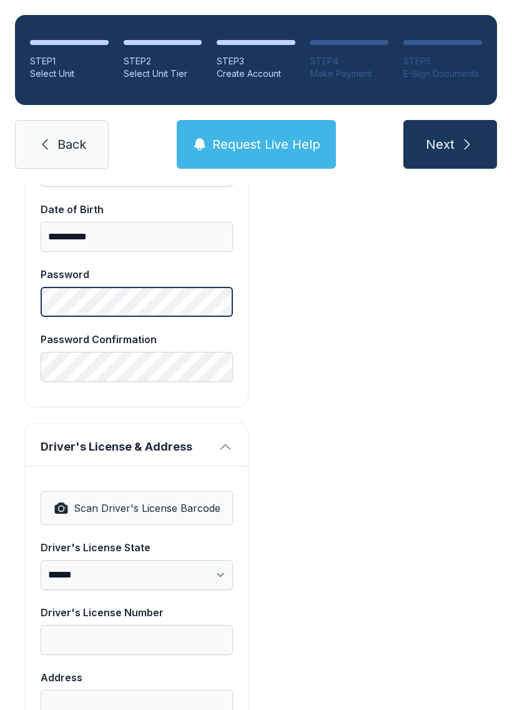
scroll to position [528, 0]
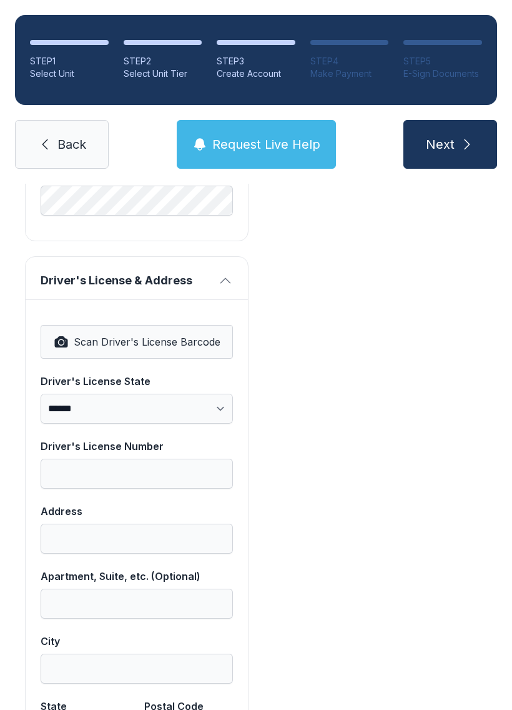
click at [157, 274] on span "Driver's License & Address" at bounding box center [127, 280] width 172 height 17
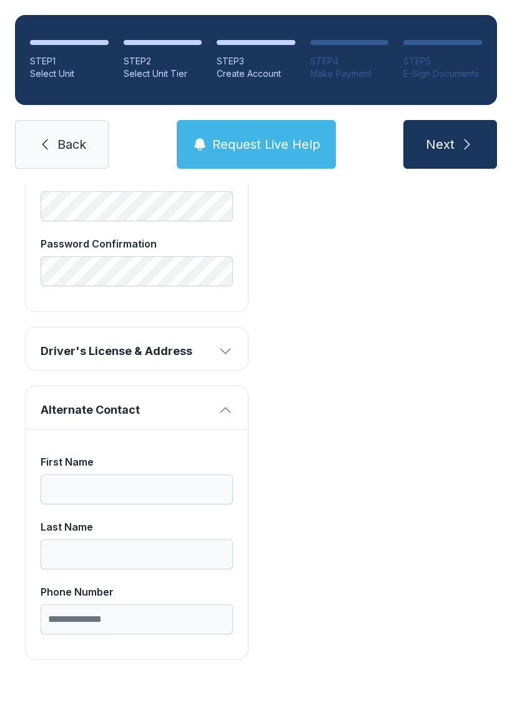
scroll to position [596, 0]
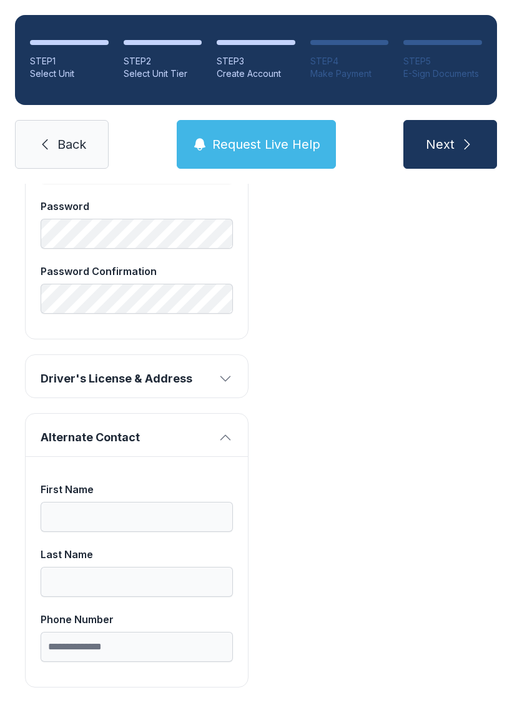
click at [228, 365] on button "Driver's License & Address" at bounding box center [137, 376] width 222 height 42
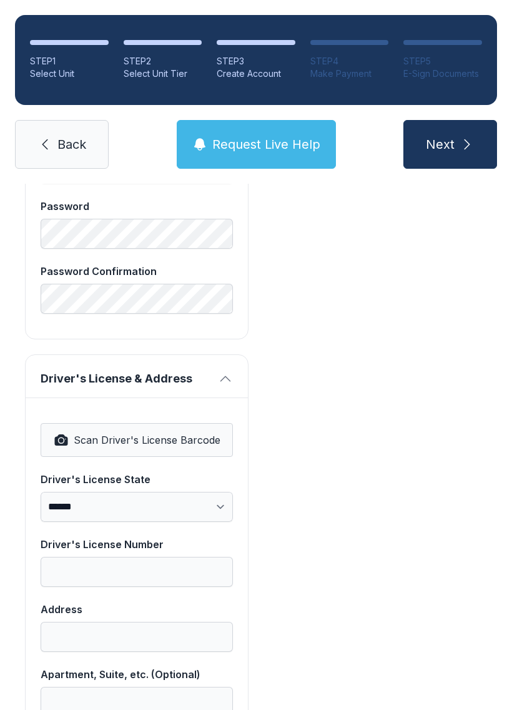
click at [166, 436] on span "Scan Driver's License Barcode" at bounding box center [147, 439] width 147 height 15
select select "**"
type input "**********"
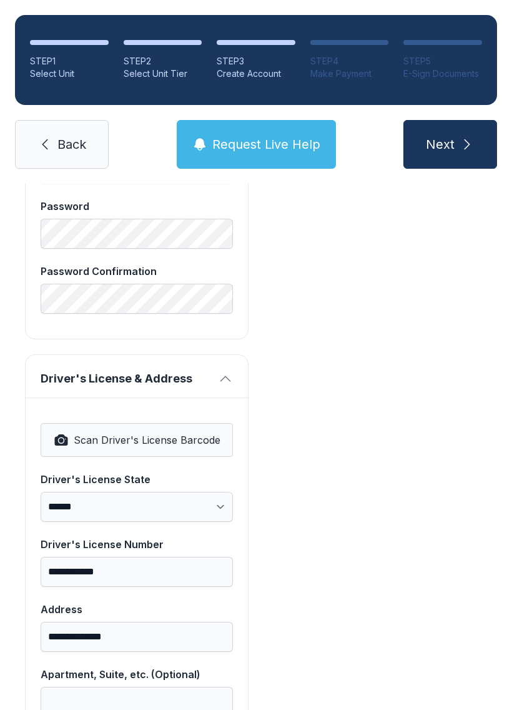
select select "**"
type input "*****"
click at [162, 436] on span "Scan Driver's License Barcode" at bounding box center [147, 439] width 147 height 15
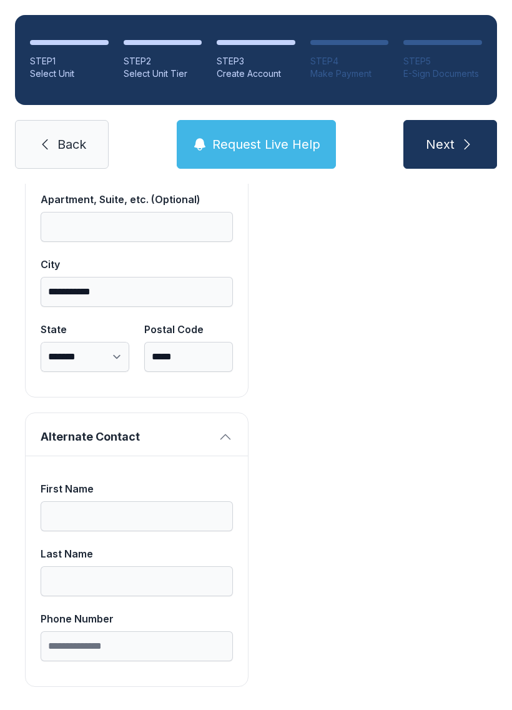
scroll to position [1070, 0]
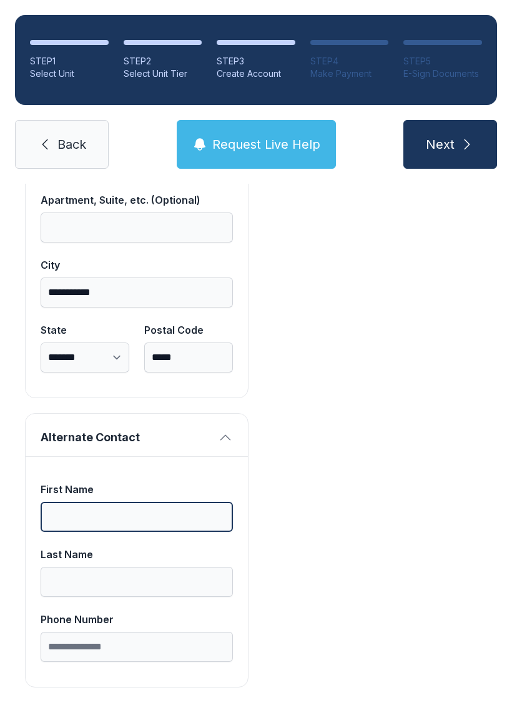
click at [137, 506] on input "First Name" at bounding box center [137, 517] width 192 height 30
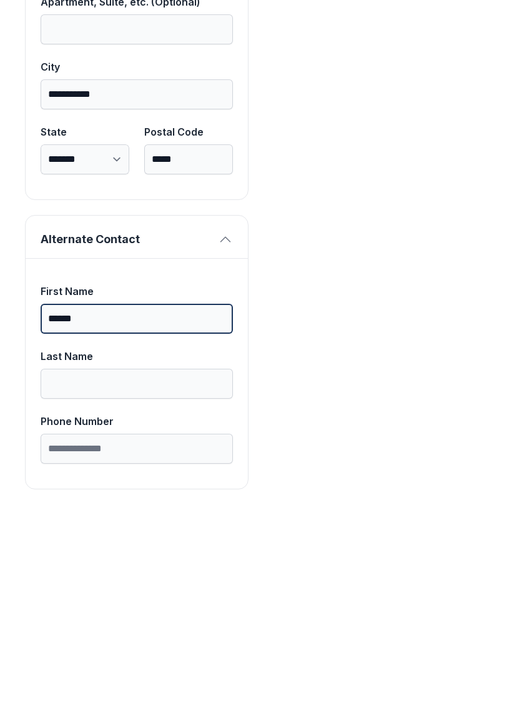
type input "******"
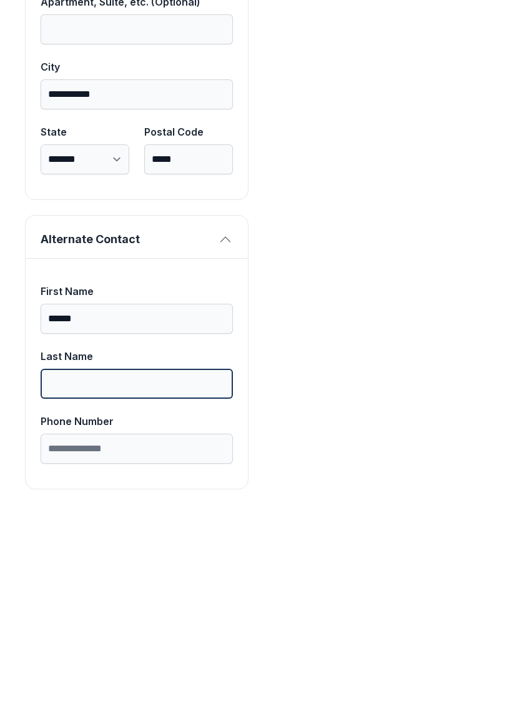
click at [141, 567] on input "Last Name" at bounding box center [137, 582] width 192 height 30
type input "********"
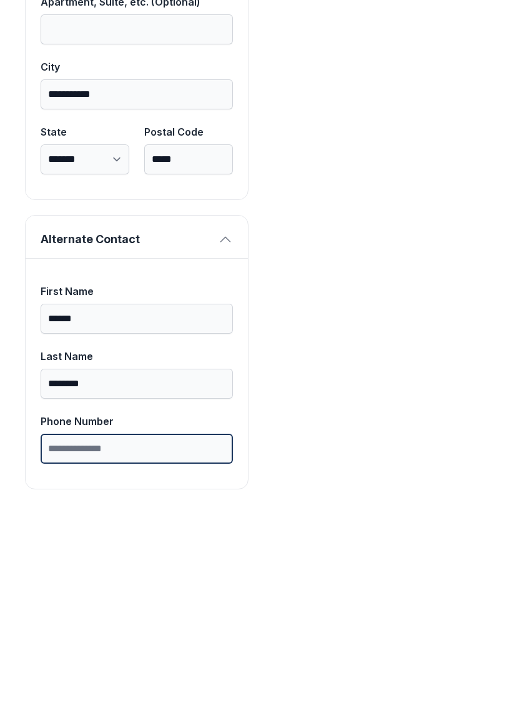
click at [141, 631] on input "Phone Number" at bounding box center [137, 646] width 192 height 30
type input "**********"
click at [450, 120] on button "Next" at bounding box center [451, 144] width 94 height 49
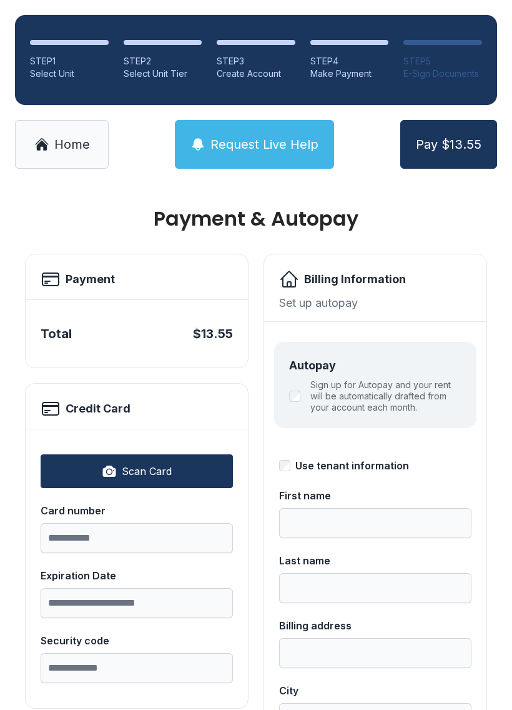
click at [369, 285] on h2 "Billing Information" at bounding box center [355, 278] width 102 height 17
click at [172, 467] on button "Scan Card" at bounding box center [137, 471] width 192 height 34
type input "**********"
type input "*****"
click at [178, 469] on button "Scan Card" at bounding box center [137, 471] width 192 height 34
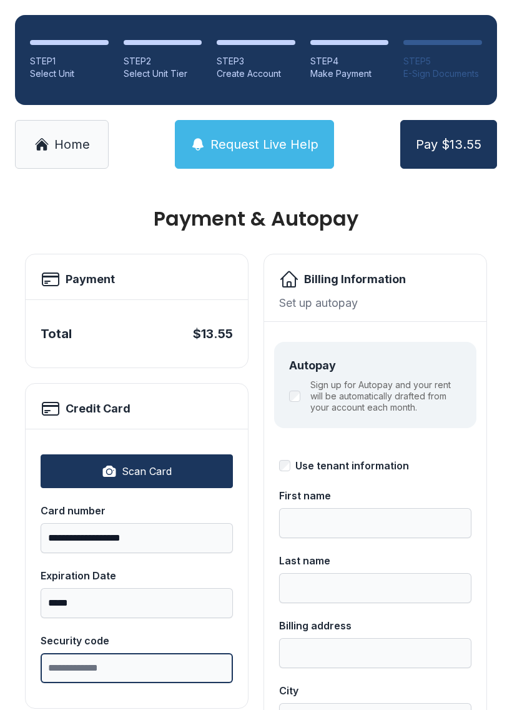
click at [167, 671] on input "Security code" at bounding box center [137, 668] width 192 height 30
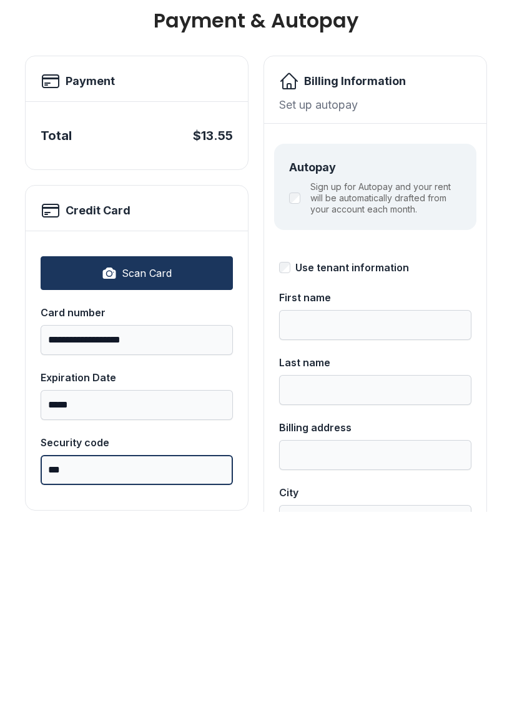
type input "***"
click at [387, 379] on label "Sign up for Autopay and your rent will be automatically drafted from your accou…" at bounding box center [385, 396] width 151 height 34
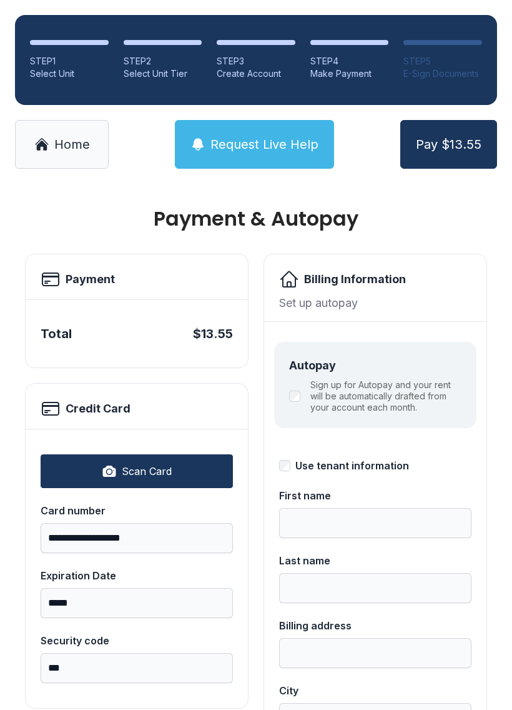
click at [352, 379] on label "Sign up for Autopay and your rent will be automatically drafted from your accou…" at bounding box center [385, 396] width 151 height 34
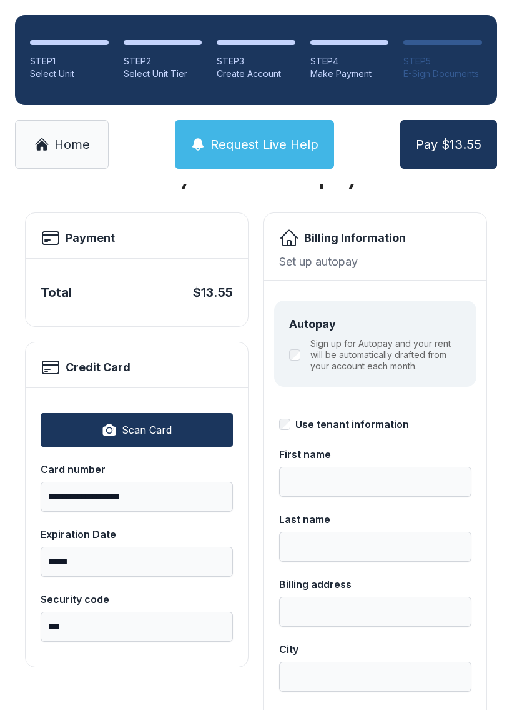
scroll to position [48, 0]
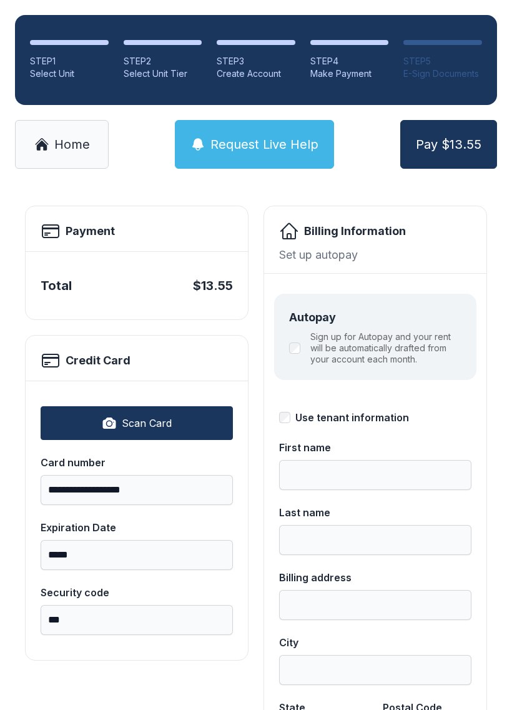
click at [379, 214] on div "Billing Information Set up autopay" at bounding box center [375, 239] width 222 height 67
click at [370, 460] on input "First name" at bounding box center [375, 475] width 192 height 30
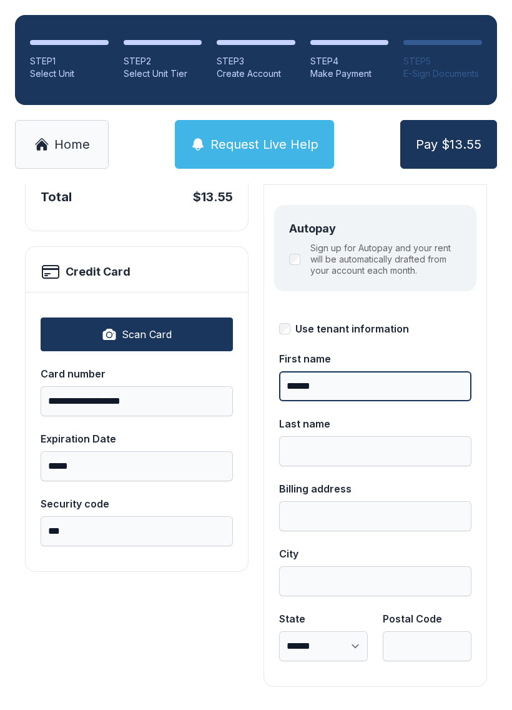
scroll to position [136, 0]
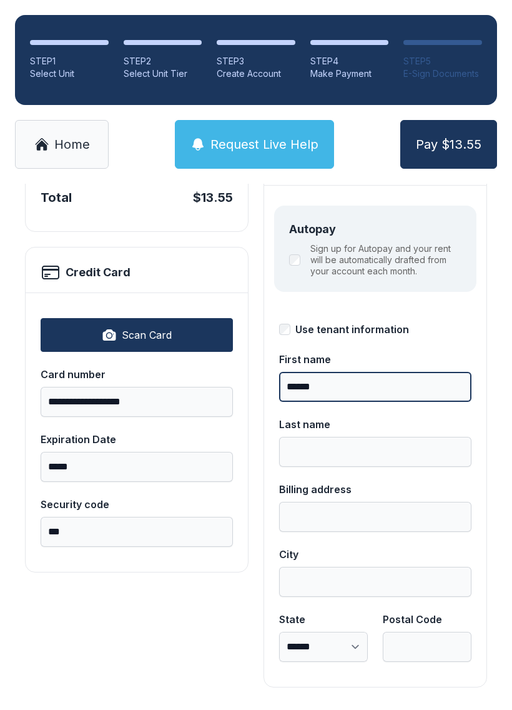
type input "******"
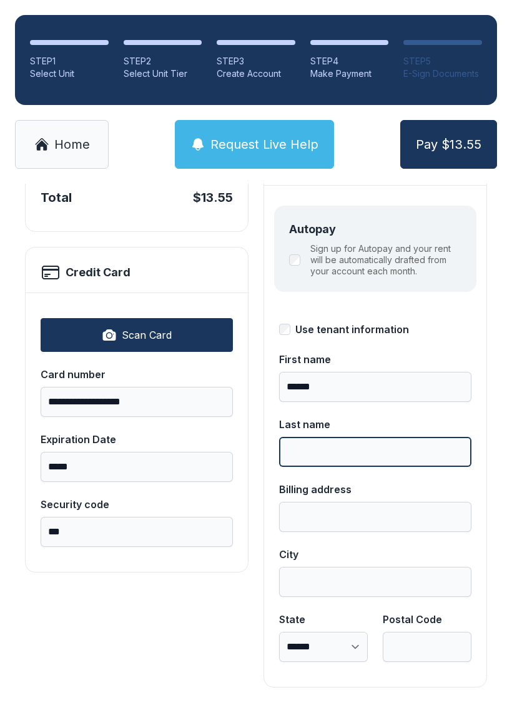
click at [347, 437] on input "Last name" at bounding box center [375, 452] width 192 height 30
type input "******"
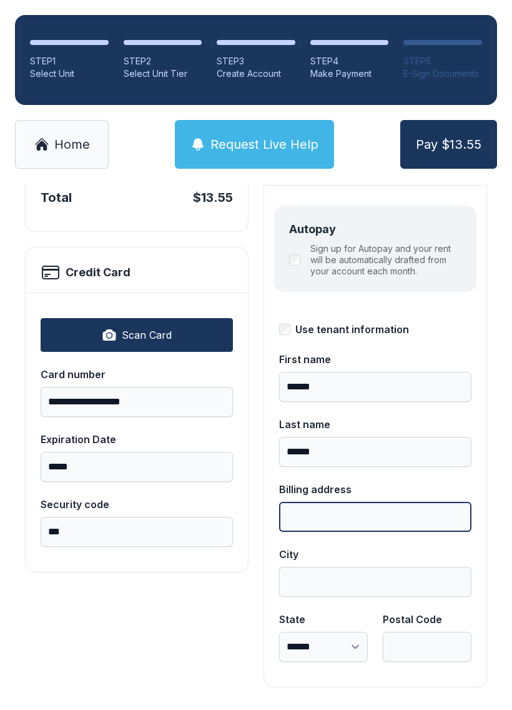
click at [352, 502] on input "Billing address" at bounding box center [375, 517] width 192 height 30
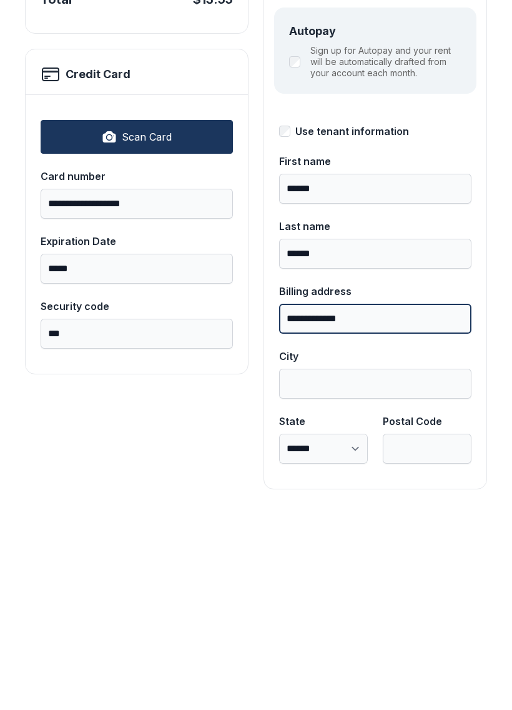
type input "**********"
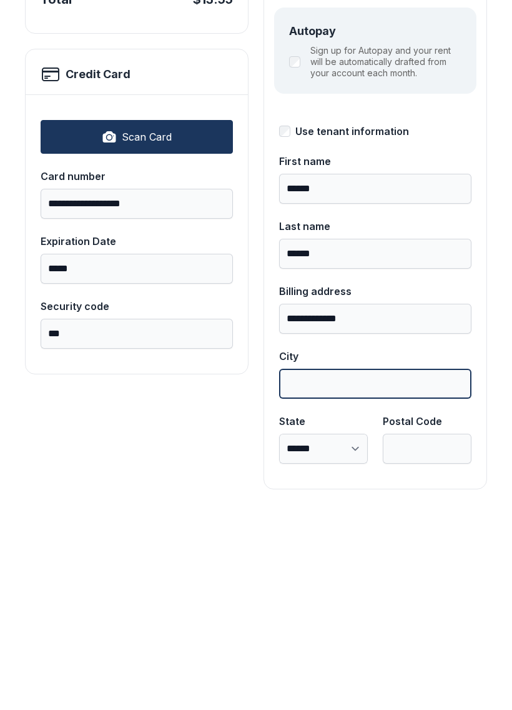
click at [344, 567] on input "City" at bounding box center [375, 582] width 192 height 30
type input "**********"
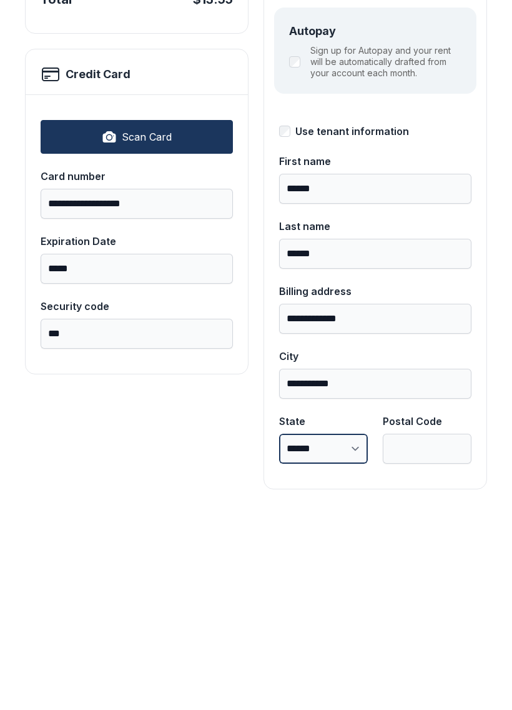
click at [352, 631] on select "**********" at bounding box center [323, 646] width 89 height 30
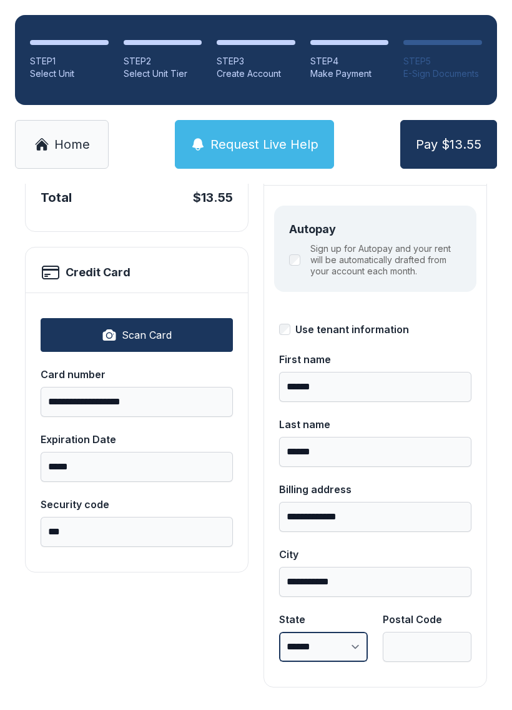
select select "**"
click at [423, 631] on input "Postal Code" at bounding box center [427, 646] width 89 height 30
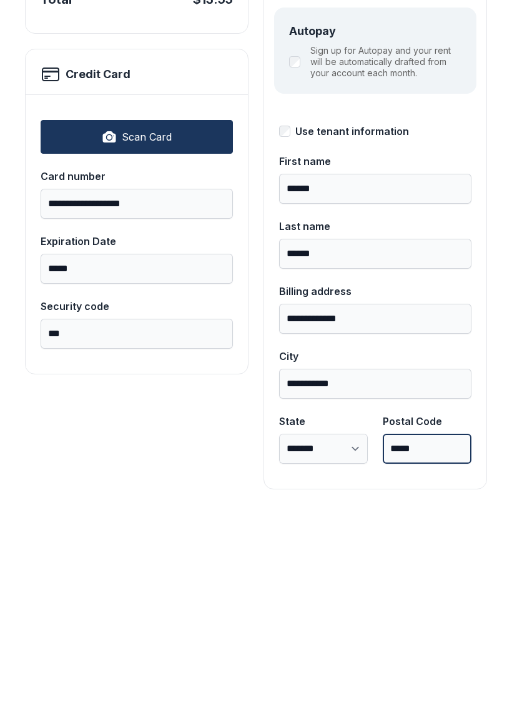
type input "*****"
click at [449, 120] on button "Pay $13.55" at bounding box center [448, 144] width 97 height 49
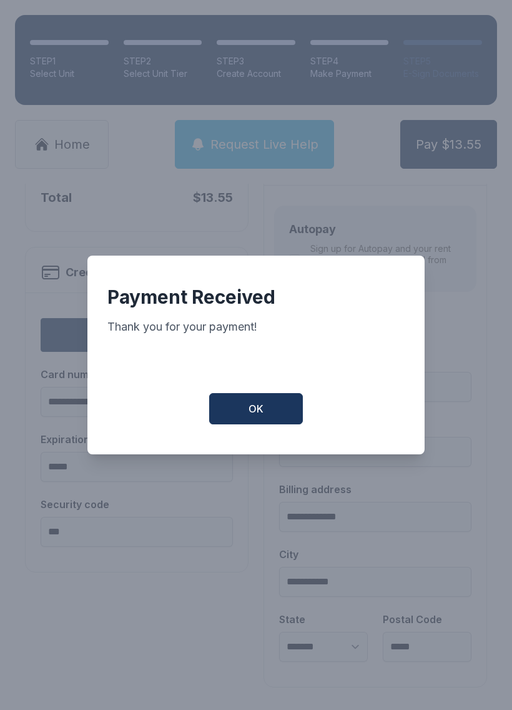
click at [265, 414] on button "OK" at bounding box center [256, 408] width 94 height 31
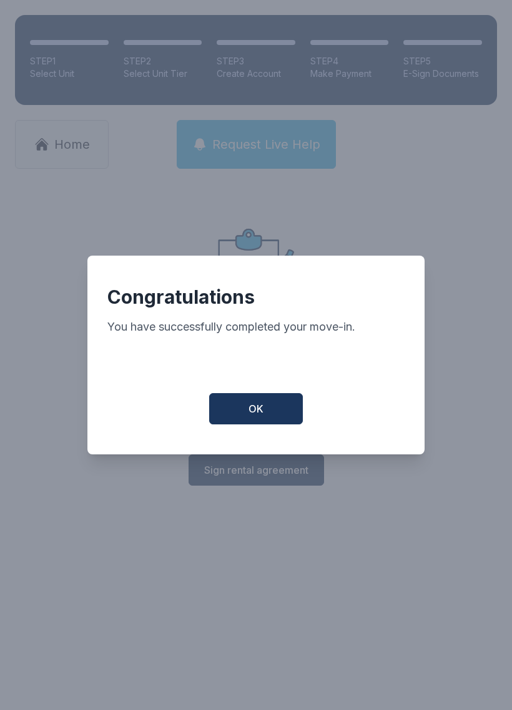
click at [259, 407] on span "OK" at bounding box center [256, 408] width 15 height 15
